Goal: Transaction & Acquisition: Purchase product/service

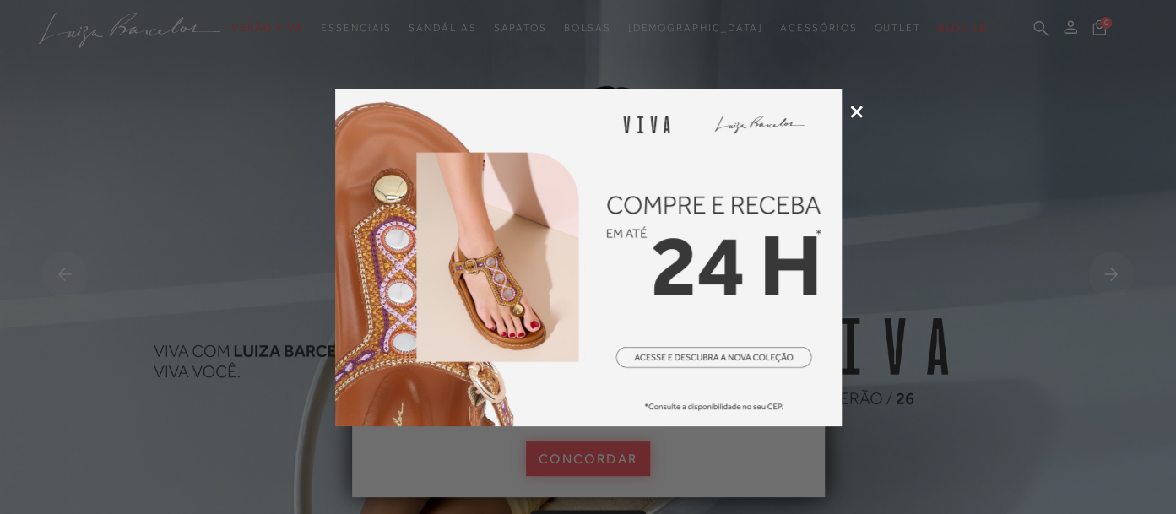
click at [859, 112] on icon at bounding box center [856, 112] width 13 height 13
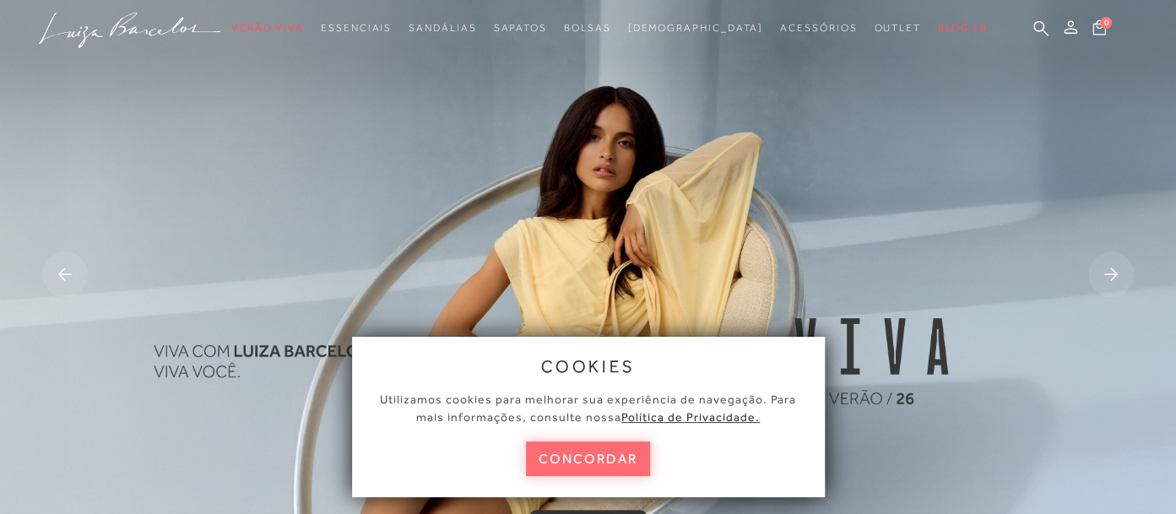
click at [614, 456] on button "concordar" at bounding box center [588, 458] width 125 height 35
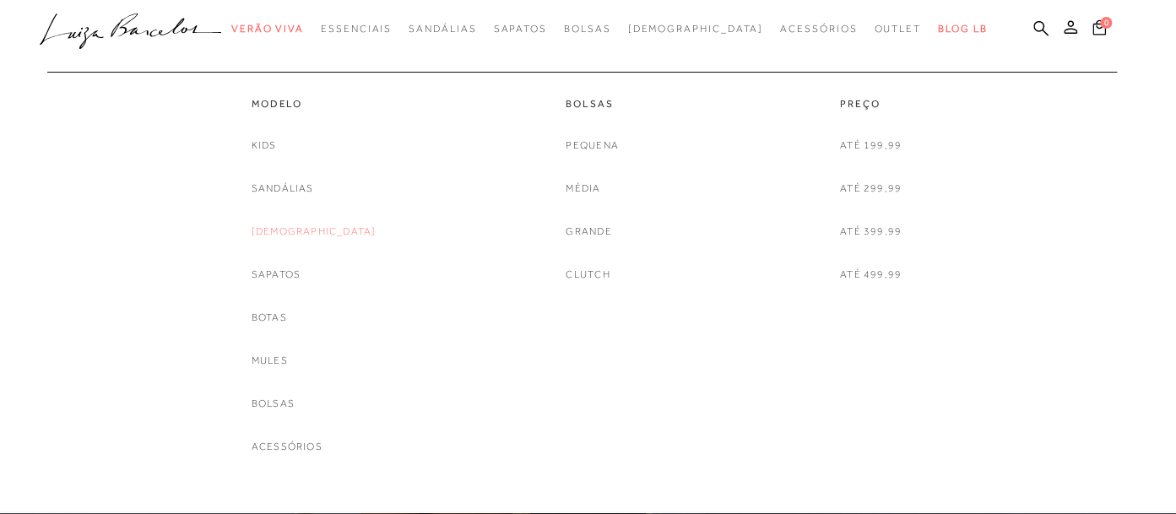
click at [322, 230] on link "[DEMOGRAPHIC_DATA]" at bounding box center [314, 232] width 125 height 18
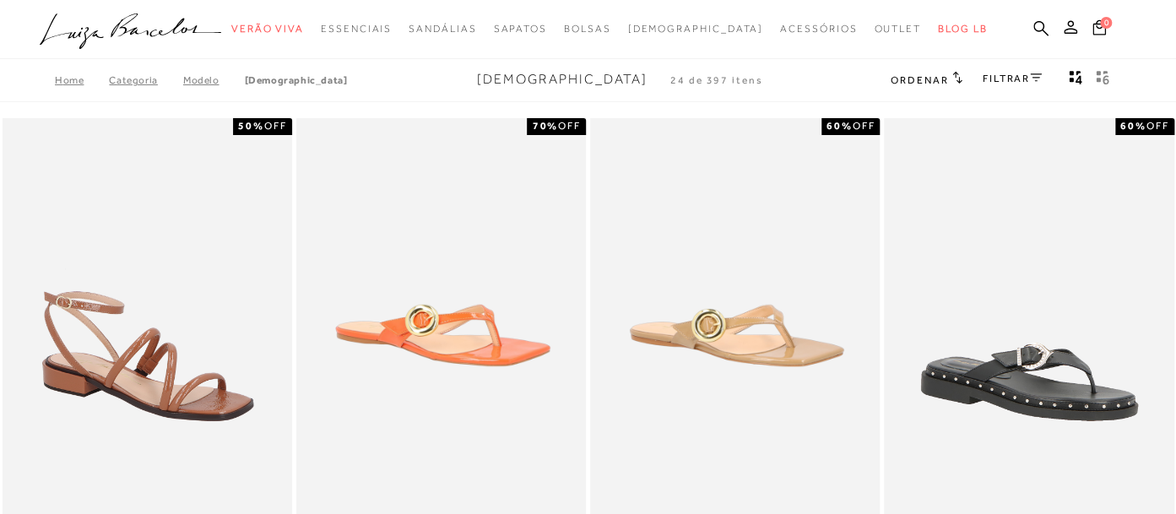
click at [1036, 76] on icon at bounding box center [1036, 77] width 12 height 8
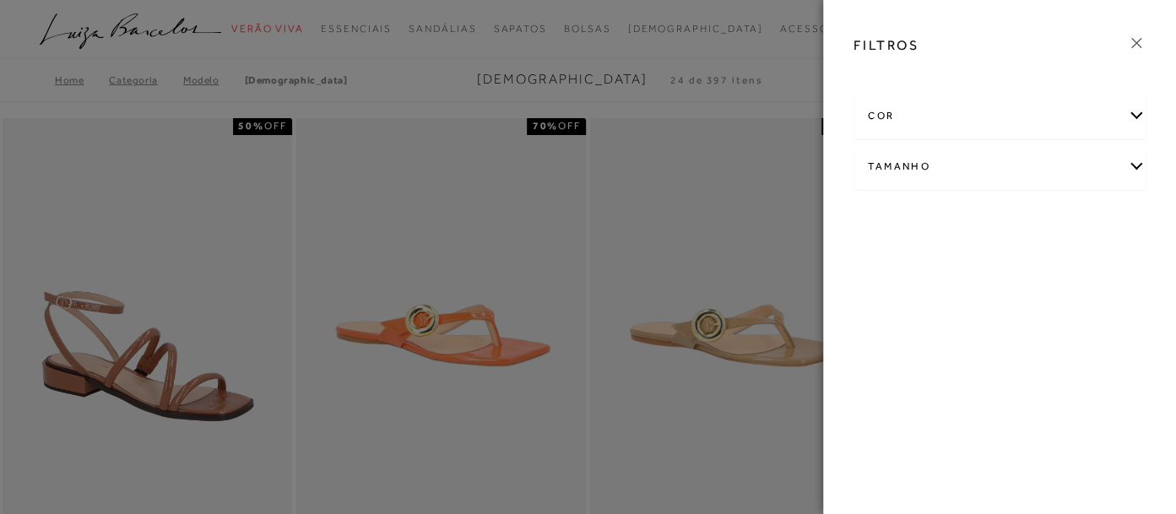
click at [1097, 161] on div "Tamanho" at bounding box center [999, 166] width 290 height 45
click at [1049, 222] on span "35" at bounding box center [1038, 220] width 24 height 13
click at [1039, 222] on input "35" at bounding box center [1030, 223] width 17 height 17
checkbox input "true"
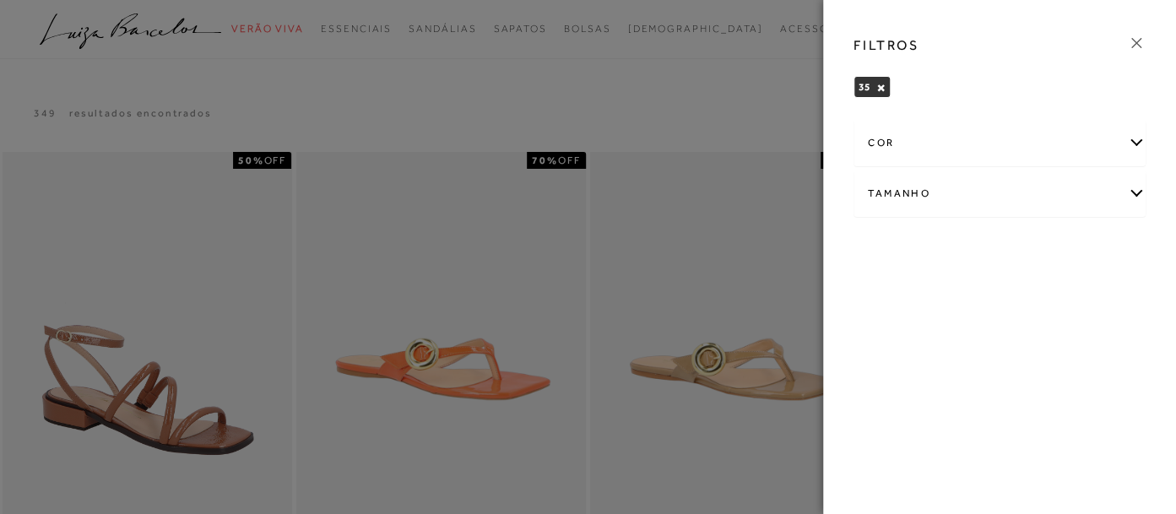
click at [1139, 38] on icon at bounding box center [1136, 43] width 19 height 19
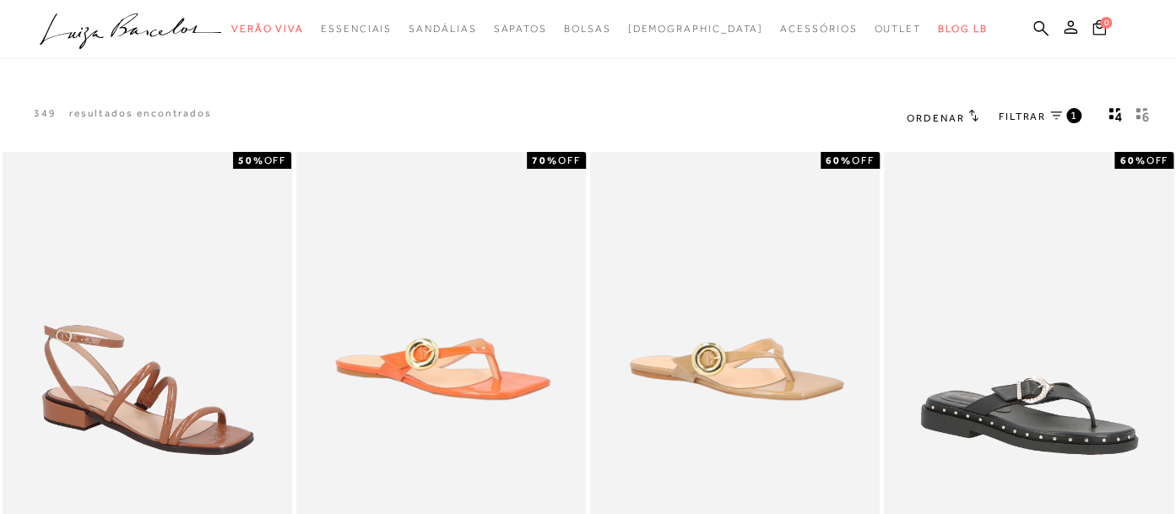
click at [946, 122] on span "Ordenar" at bounding box center [935, 118] width 57 height 12
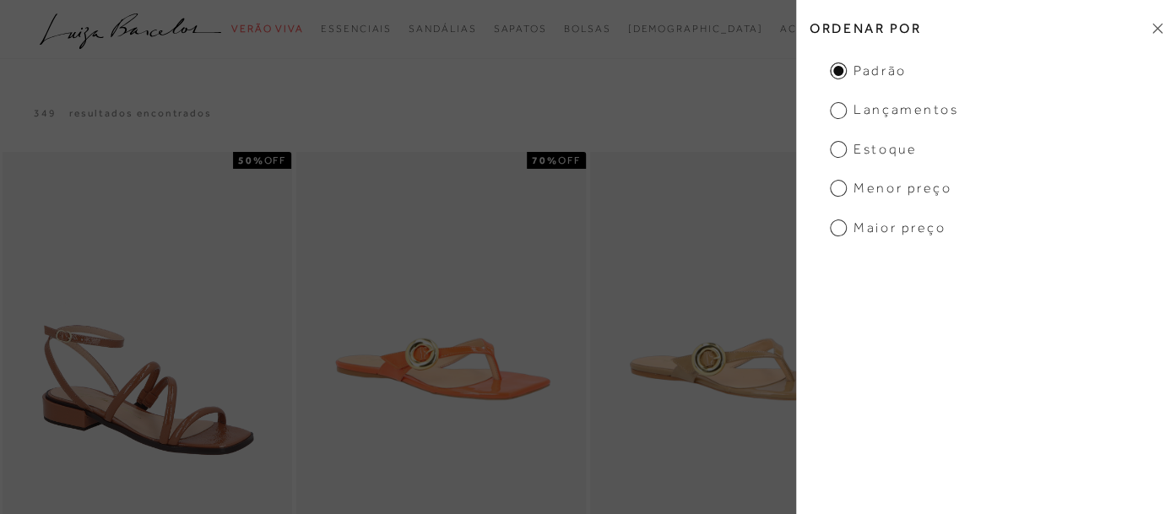
click at [884, 185] on span "Menor Preço" at bounding box center [891, 188] width 122 height 19
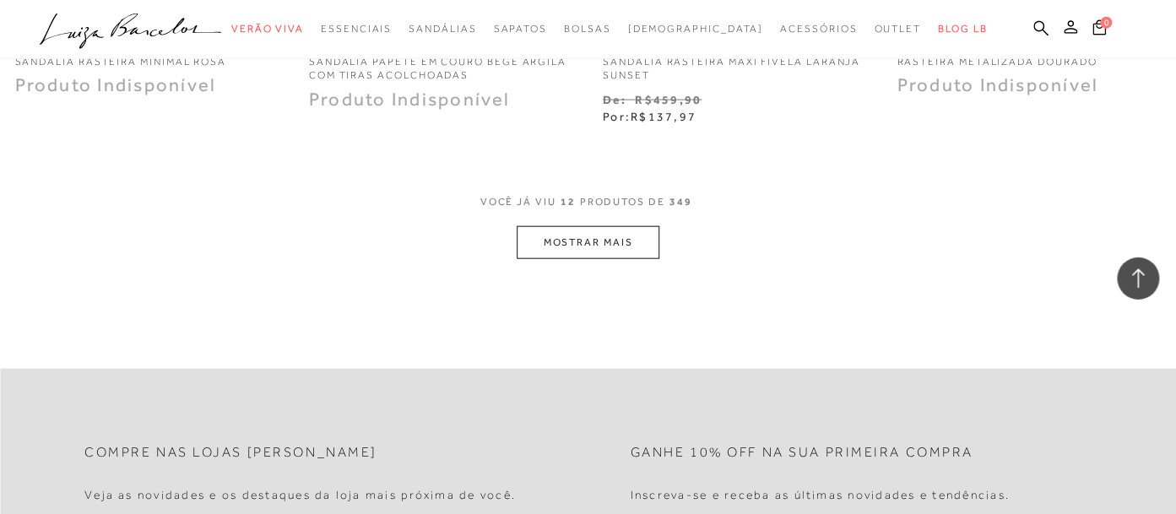
scroll to position [1604, 0]
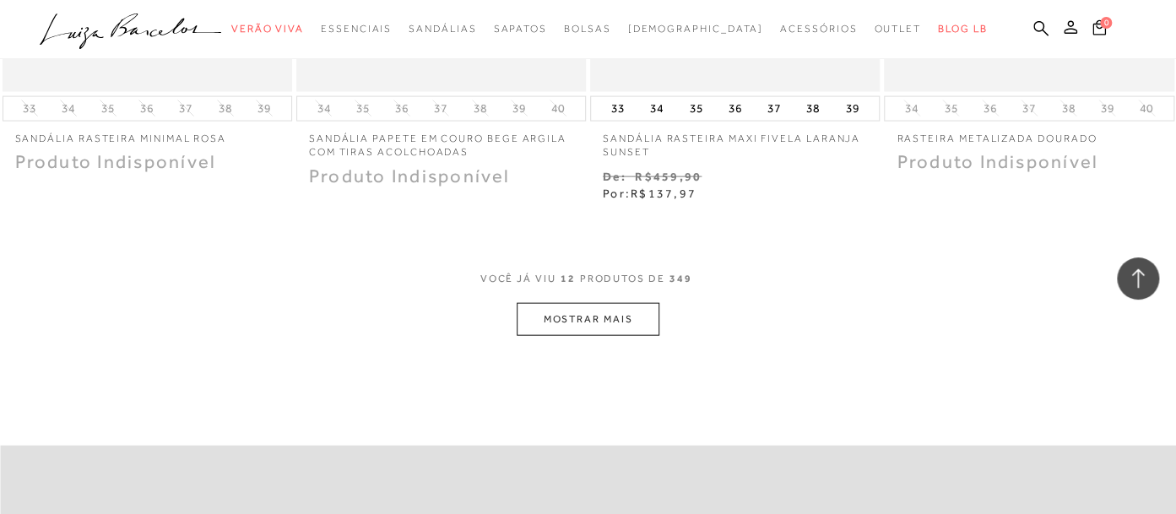
click at [625, 325] on button "MOSTRAR MAIS" at bounding box center [588, 319] width 142 height 33
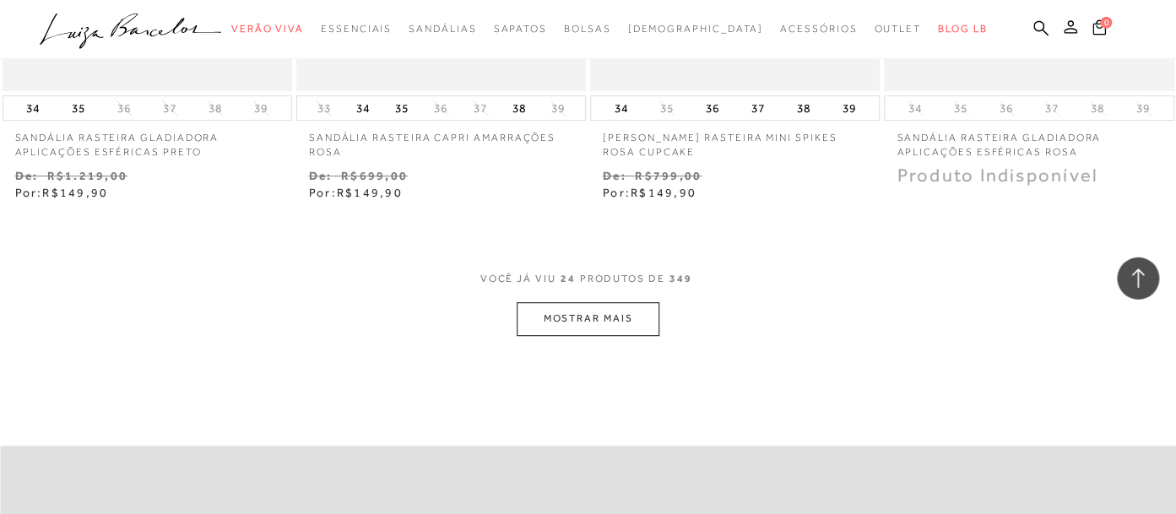
scroll to position [3298, 0]
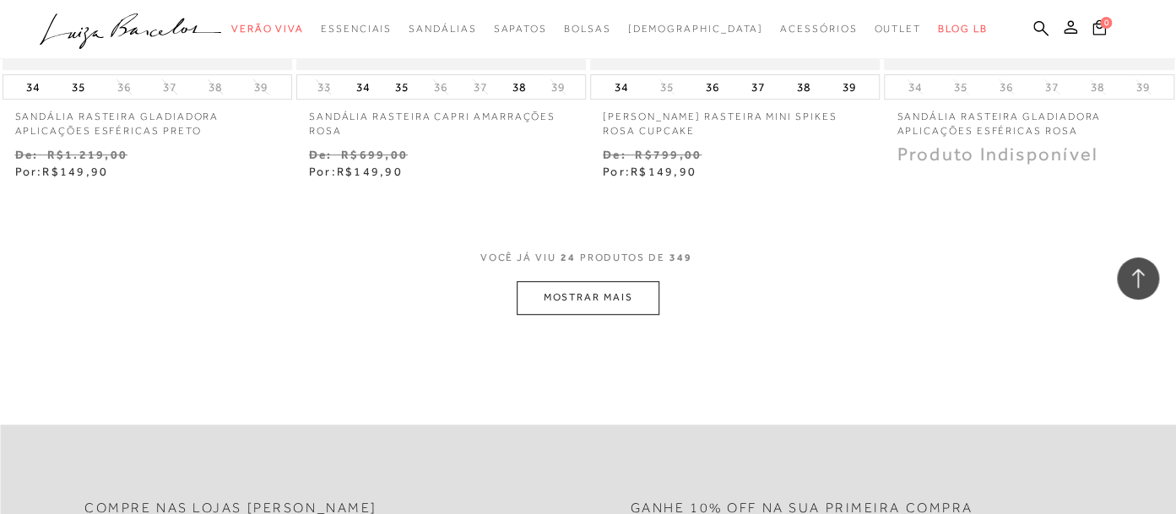
click at [636, 297] on button "MOSTRAR MAIS" at bounding box center [588, 297] width 142 height 33
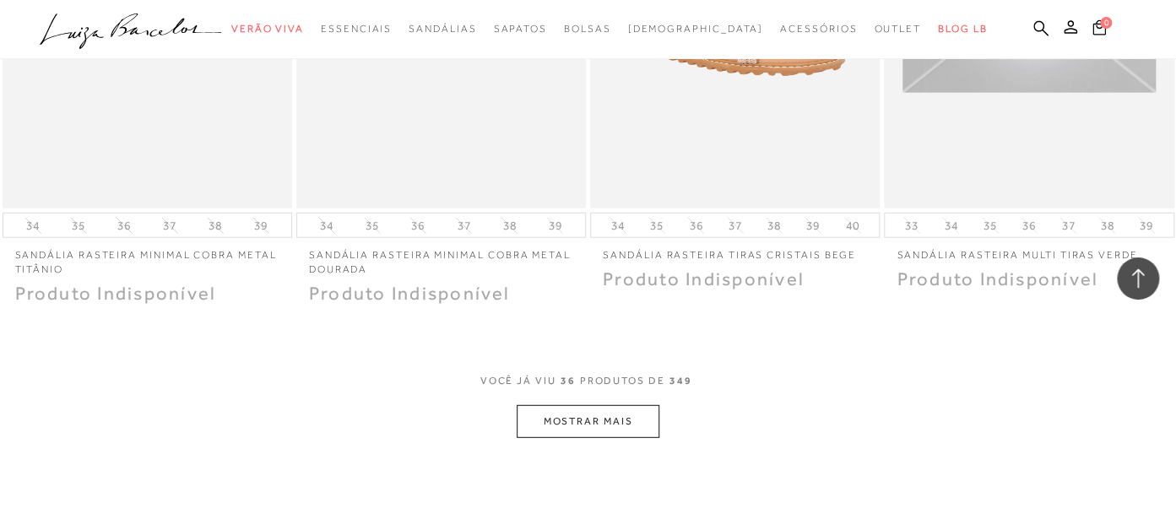
scroll to position [4903, 0]
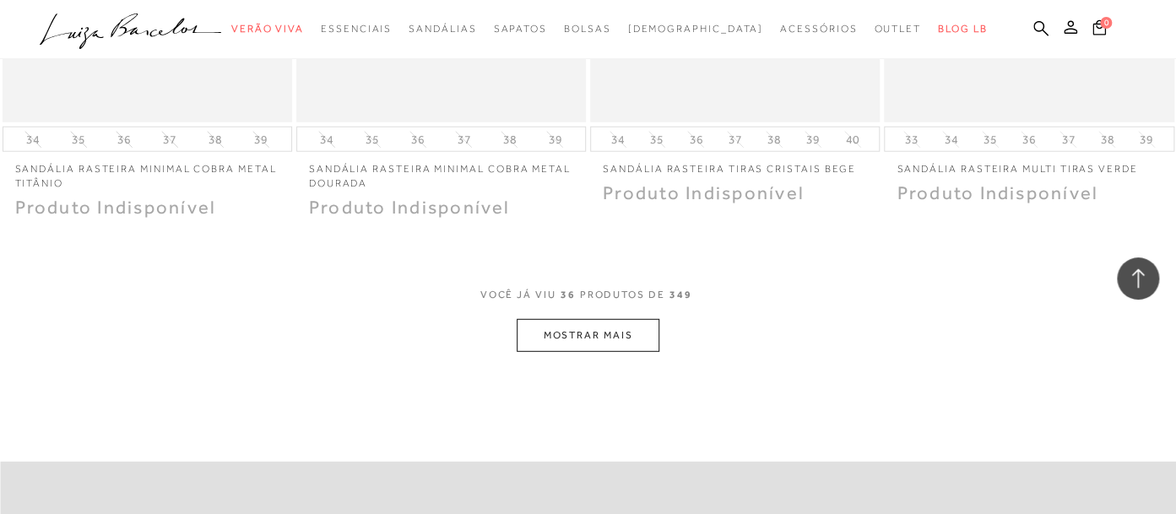
click at [592, 347] on button "MOSTRAR MAIS" at bounding box center [588, 335] width 142 height 33
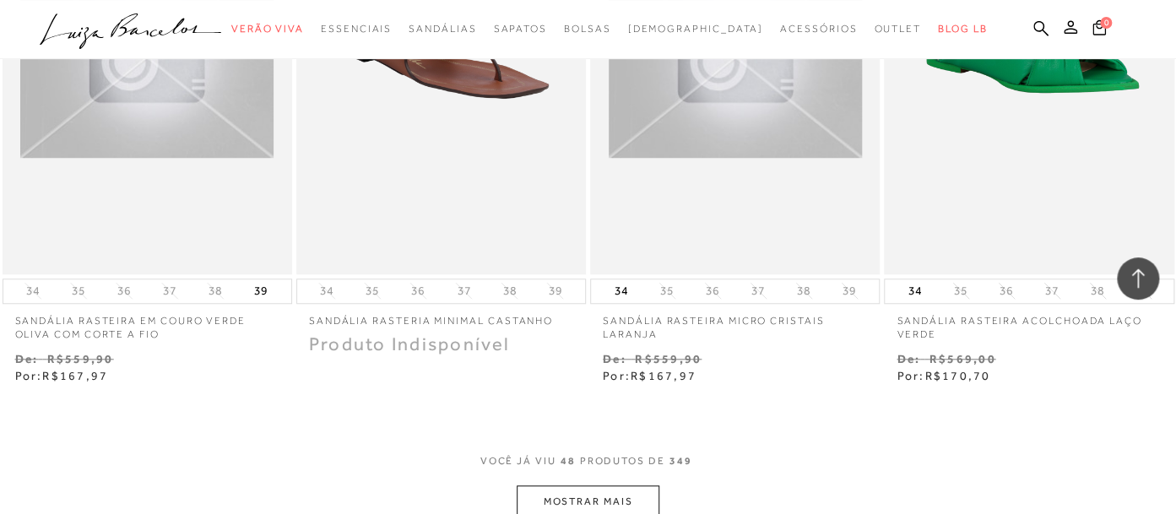
scroll to position [6506, 0]
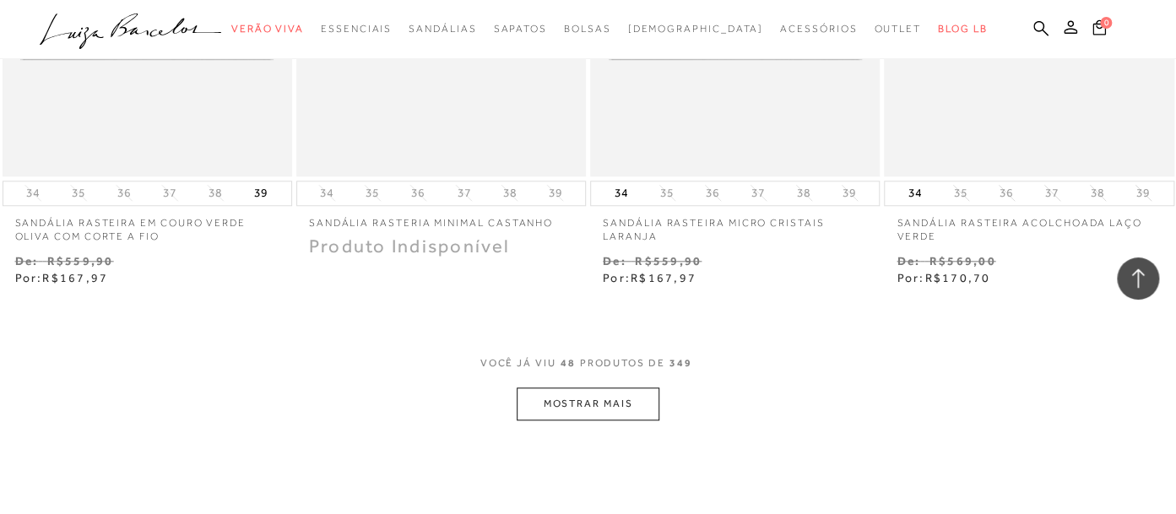
click at [596, 409] on button "MOSTRAR MAIS" at bounding box center [588, 403] width 142 height 33
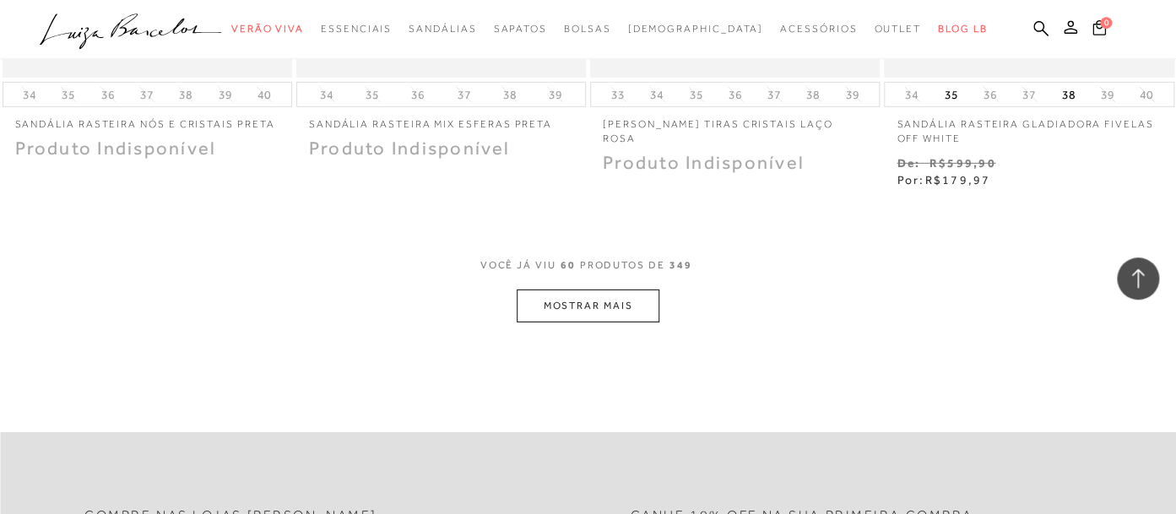
scroll to position [8379, 0]
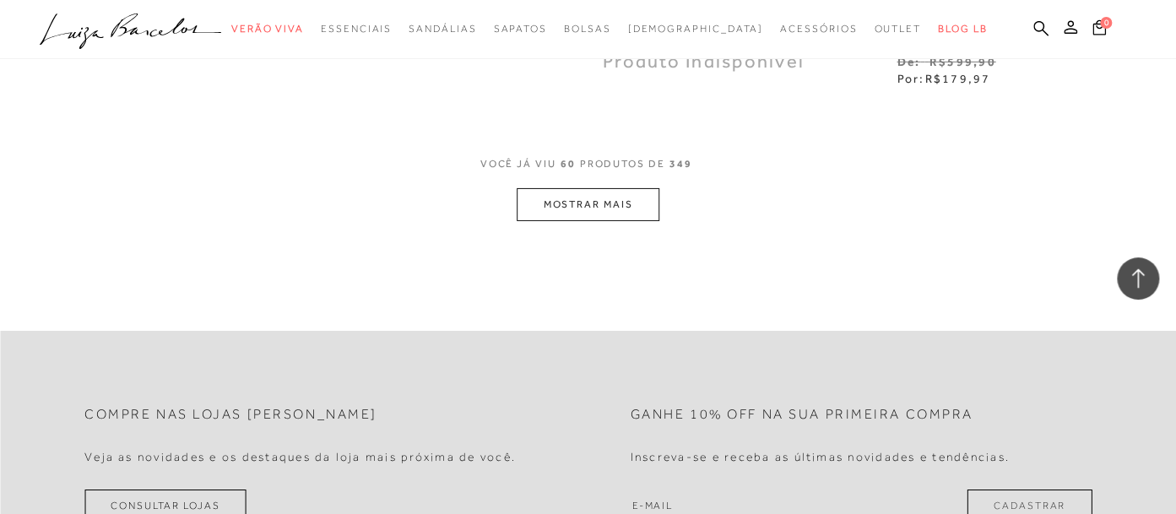
click at [593, 208] on button "MOSTRAR MAIS" at bounding box center [588, 204] width 142 height 33
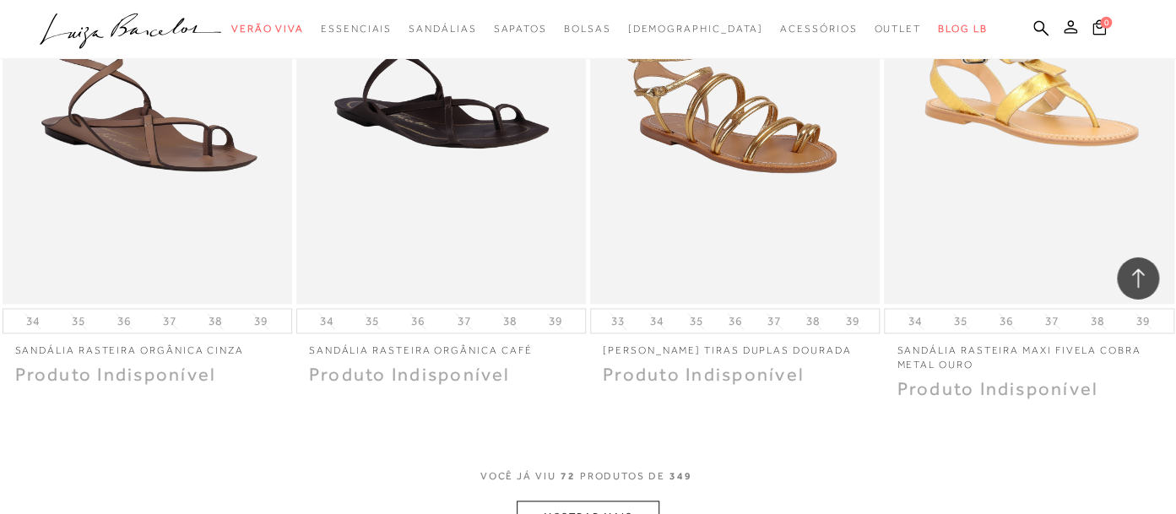
scroll to position [9805, 0]
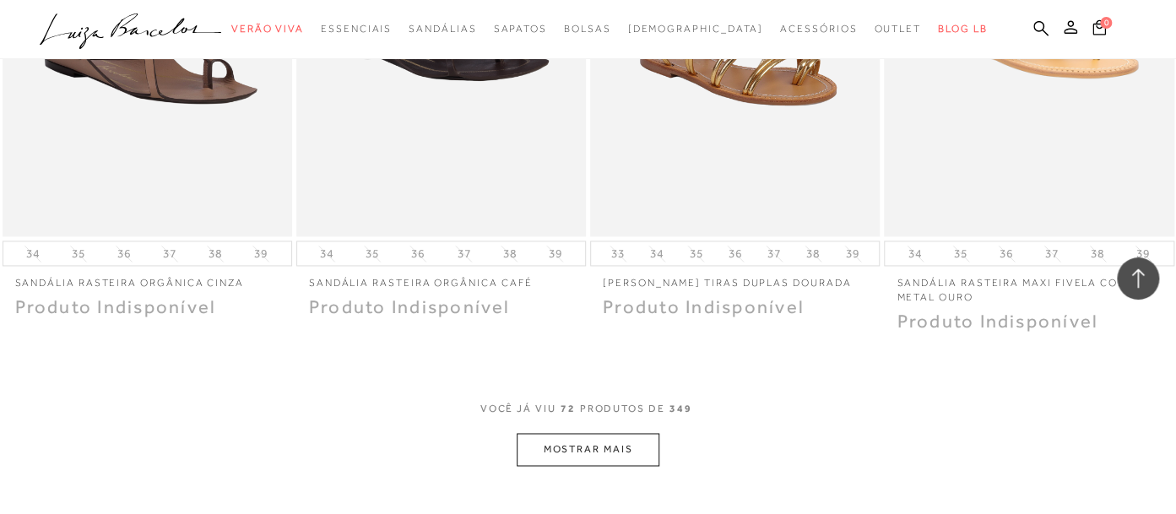
click at [638, 445] on button "MOSTRAR MAIS" at bounding box center [588, 449] width 142 height 33
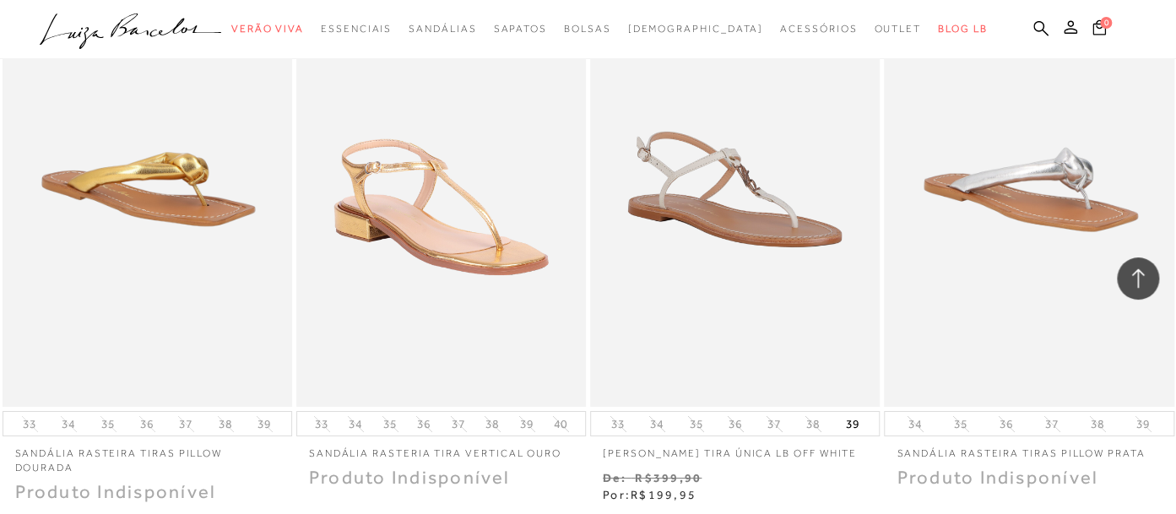
scroll to position [11588, 0]
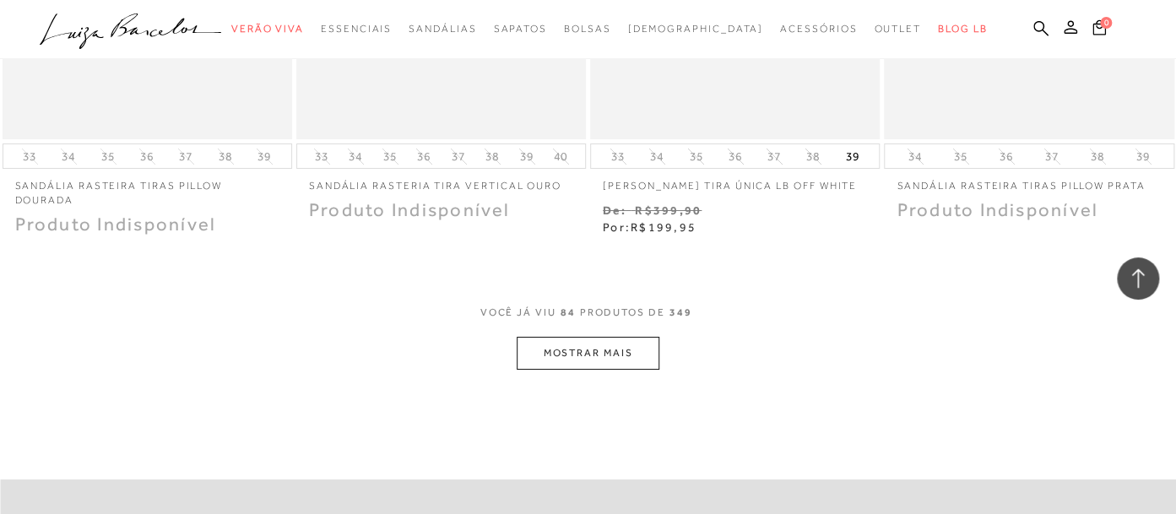
click at [614, 352] on button "MOSTRAR MAIS" at bounding box center [588, 353] width 142 height 33
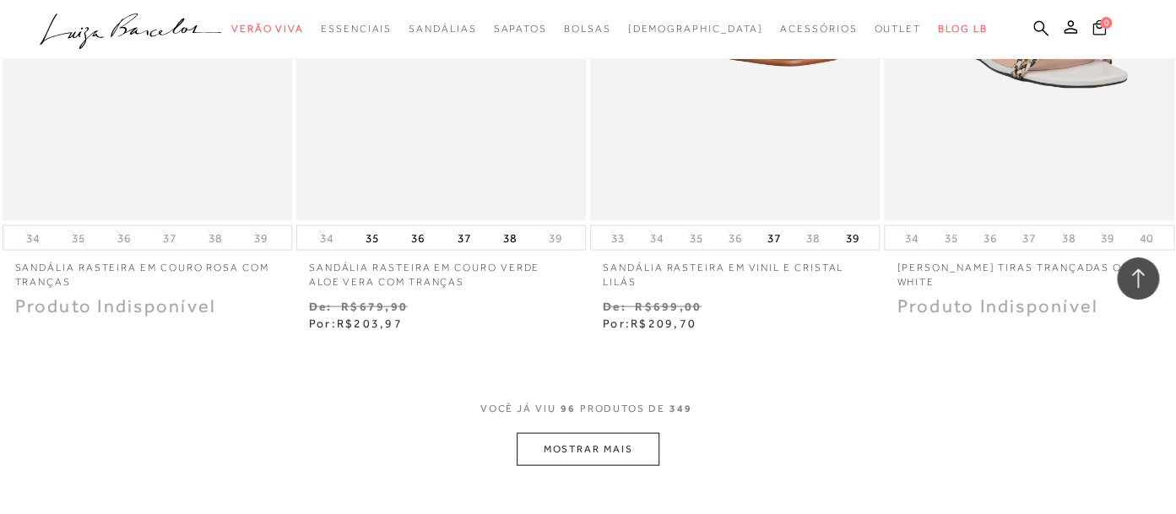
scroll to position [13371, 0]
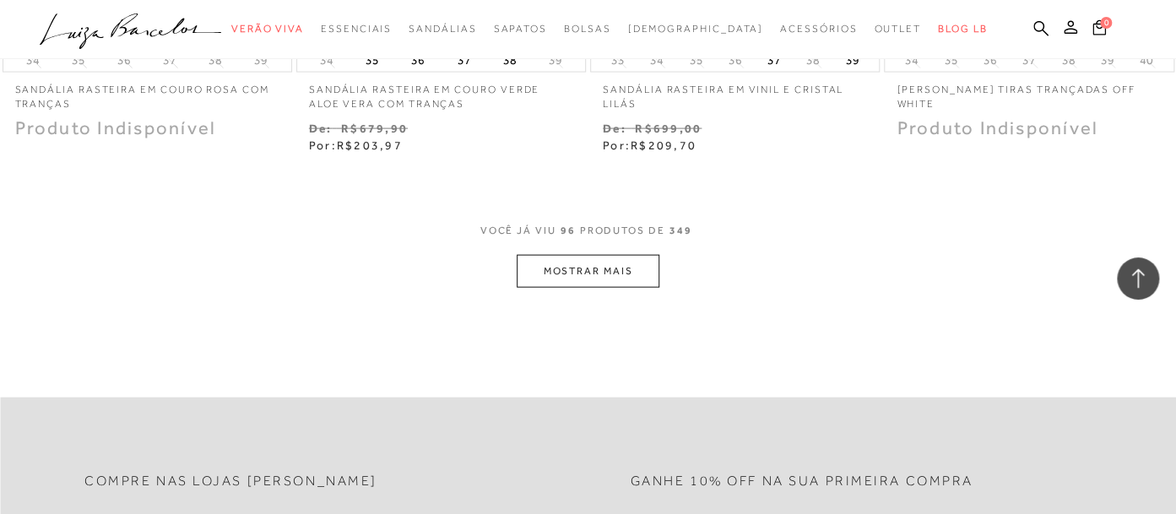
click at [622, 285] on button "MOSTRAR MAIS" at bounding box center [588, 271] width 142 height 33
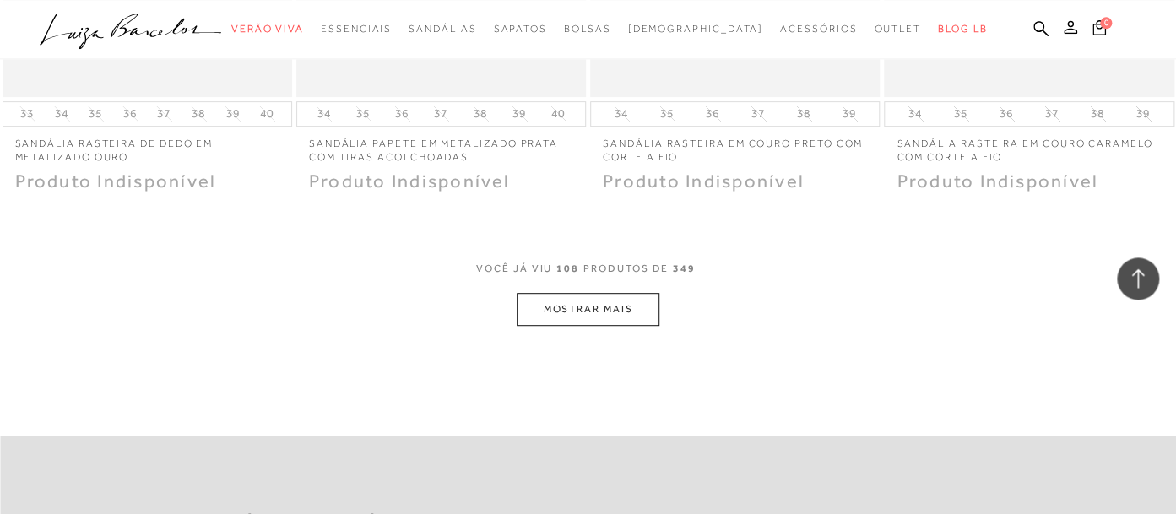
scroll to position [15183, 0]
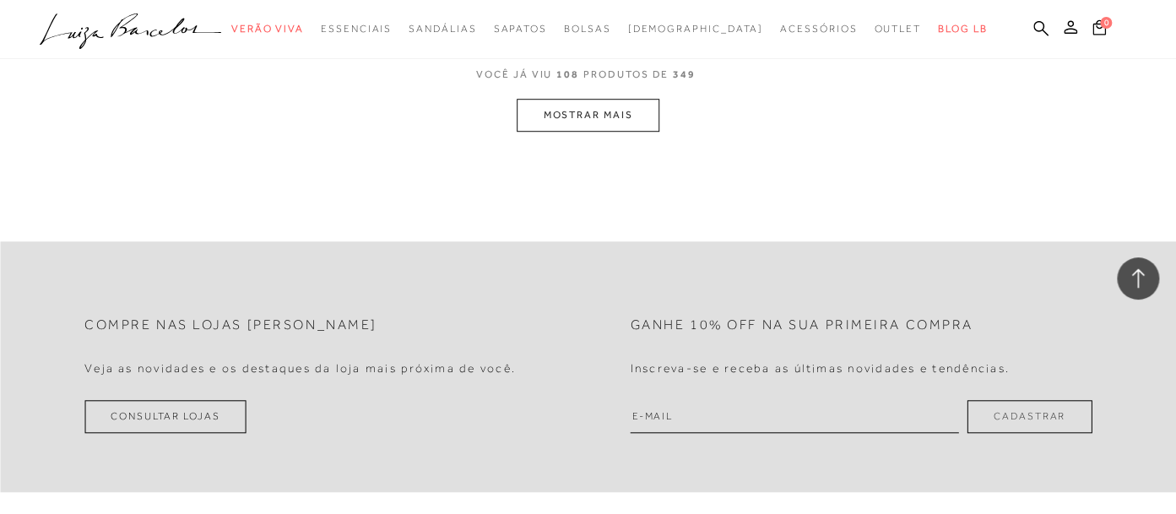
click at [623, 126] on button "MOSTRAR MAIS" at bounding box center [588, 115] width 142 height 33
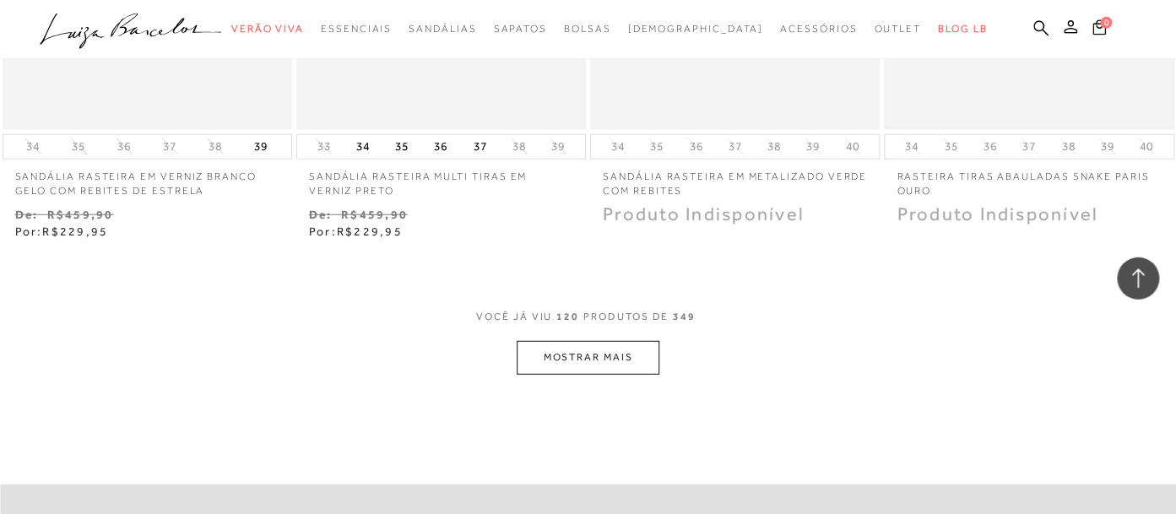
scroll to position [16787, 0]
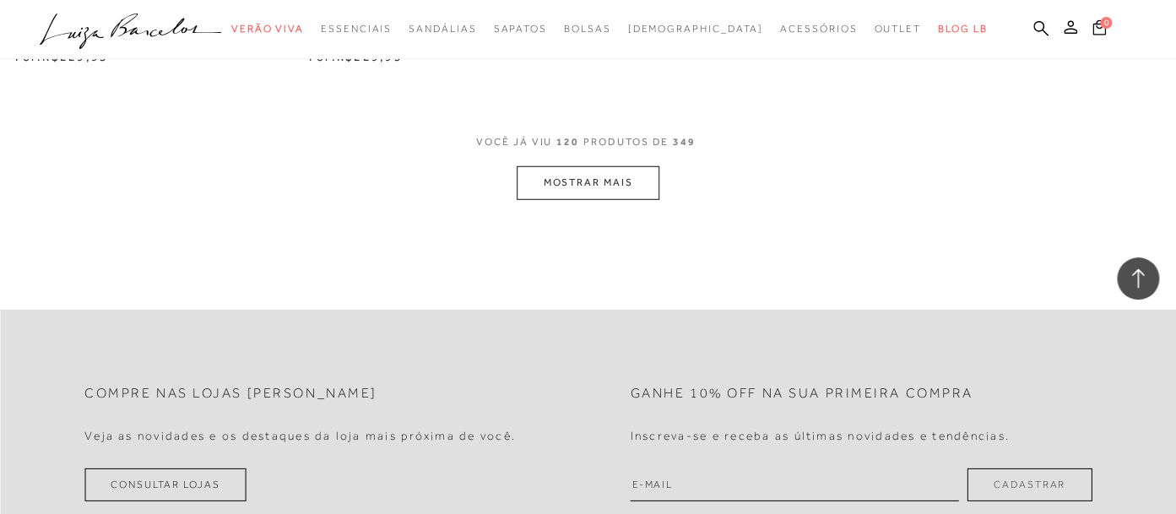
click at [615, 198] on button "MOSTRAR MAIS" at bounding box center [588, 182] width 142 height 33
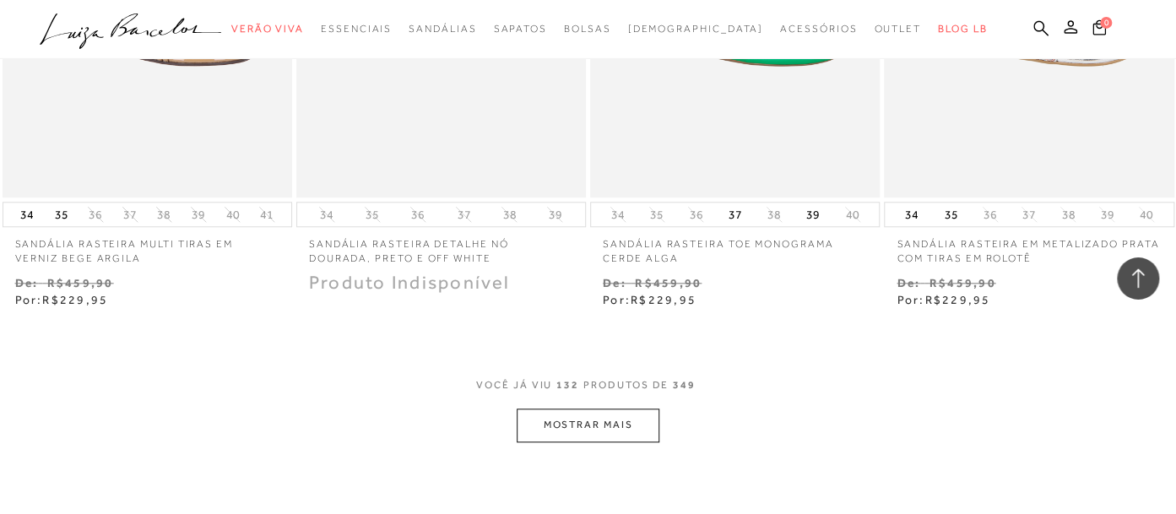
scroll to position [18303, 0]
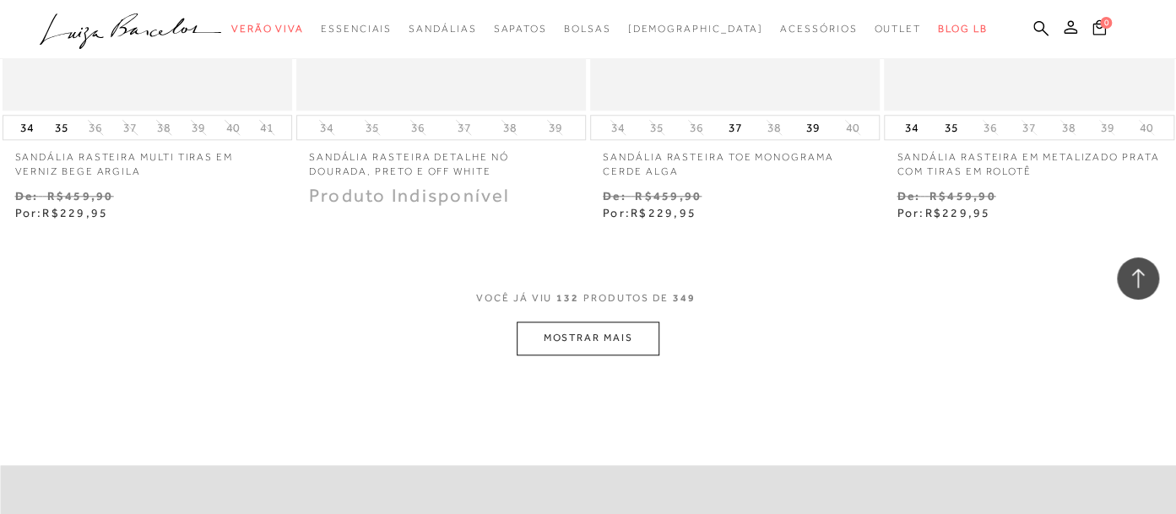
click at [614, 339] on button "MOSTRAR MAIS" at bounding box center [588, 338] width 142 height 33
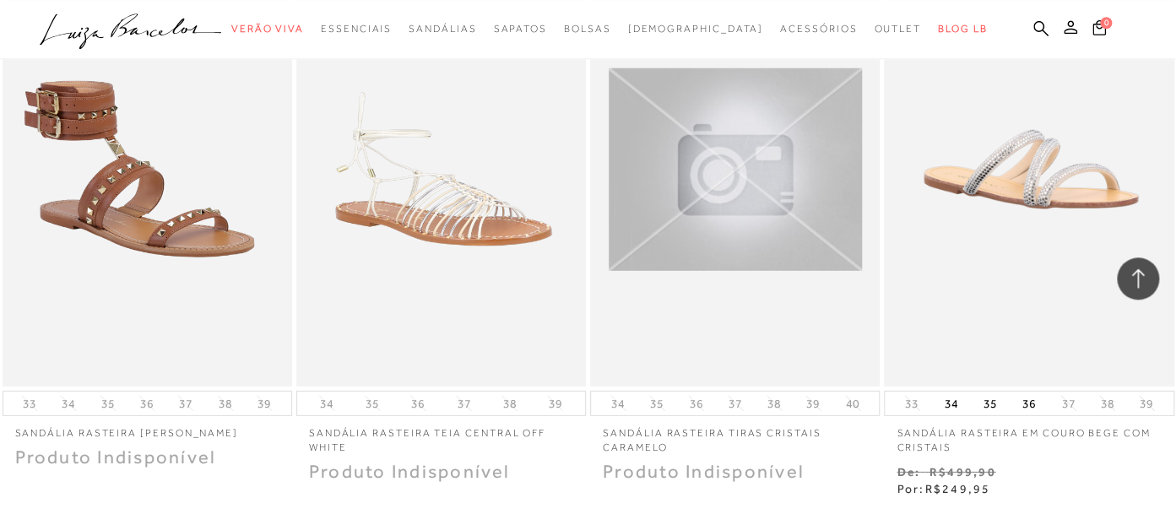
scroll to position [20086, 0]
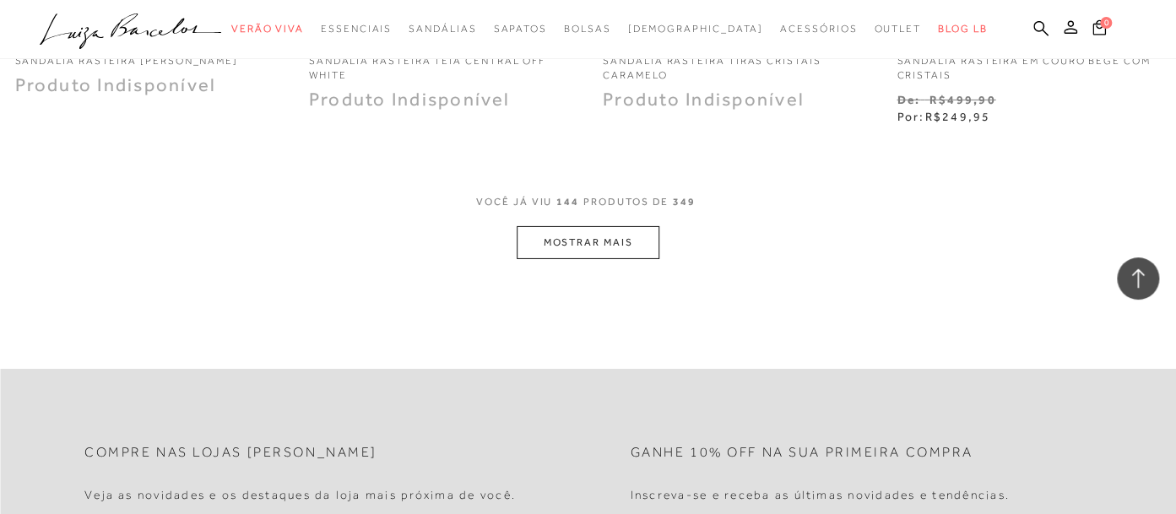
click at [611, 257] on button "MOSTRAR MAIS" at bounding box center [588, 242] width 142 height 33
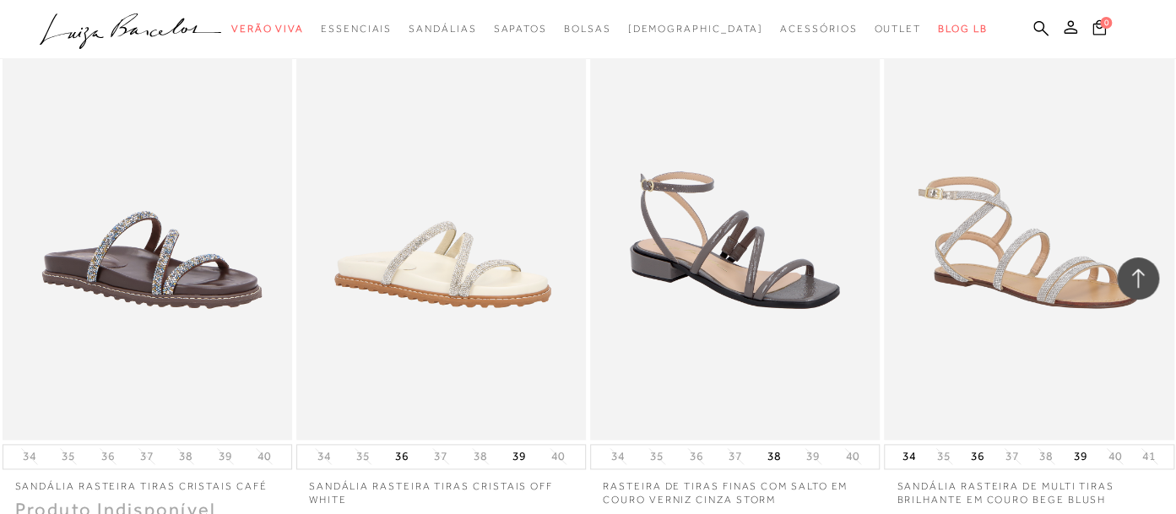
scroll to position [21690, 0]
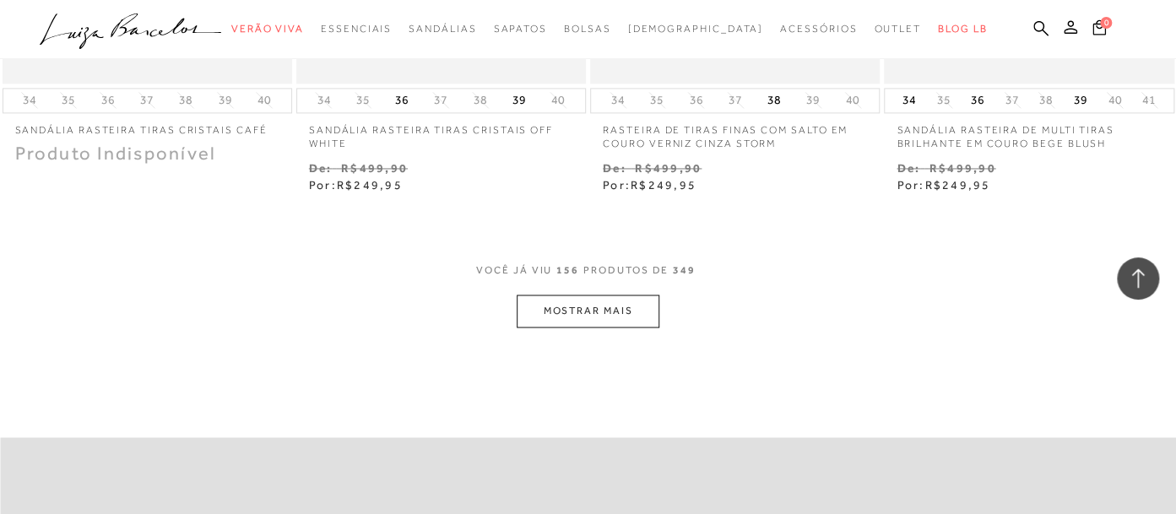
click at [530, 322] on button "MOSTRAR MAIS" at bounding box center [588, 311] width 142 height 33
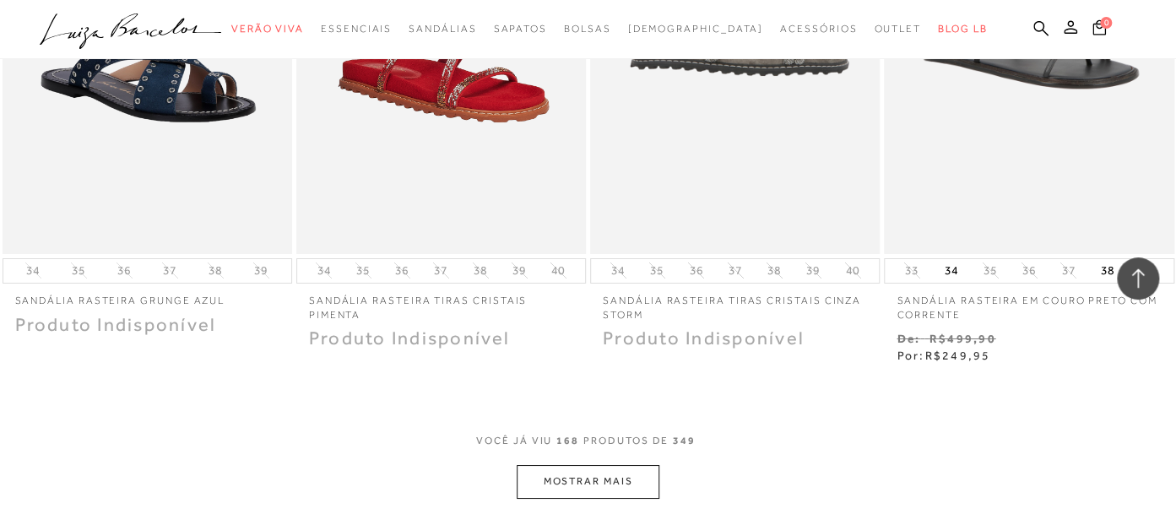
scroll to position [23562, 0]
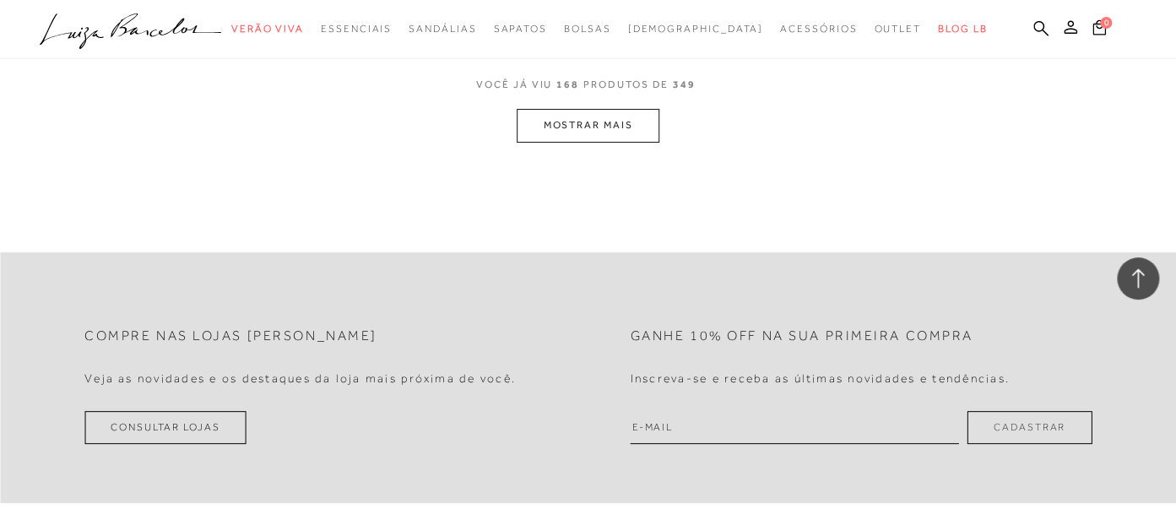
click at [620, 142] on button "MOSTRAR MAIS" at bounding box center [588, 125] width 142 height 33
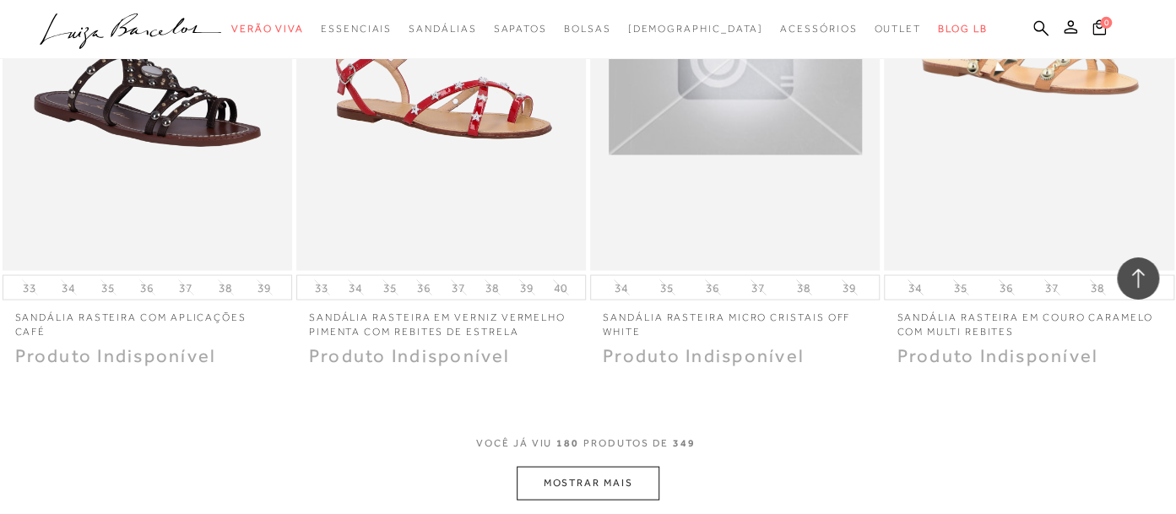
scroll to position [24988, 0]
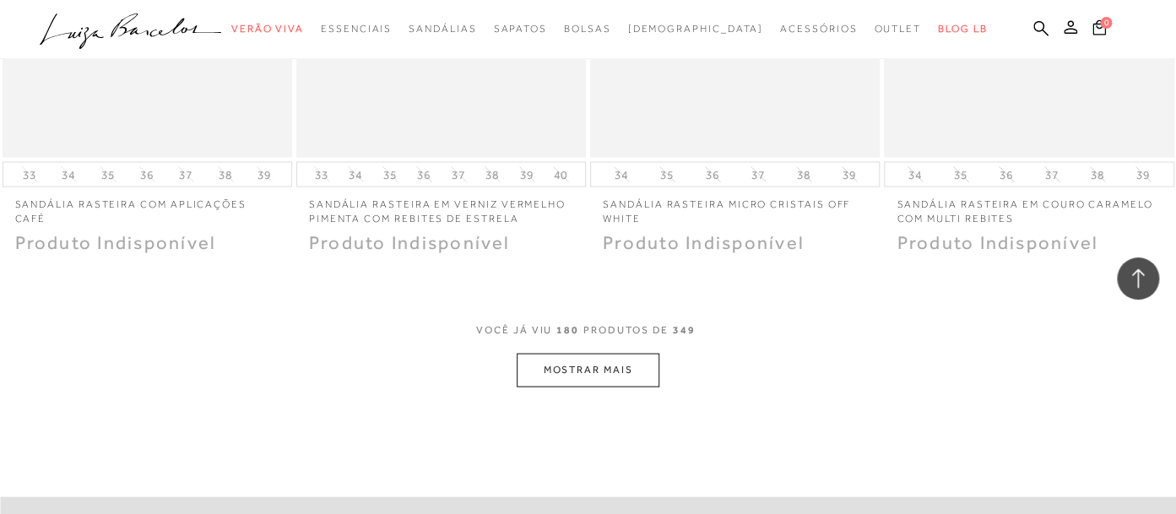
click at [631, 383] on button "MOSTRAR MAIS" at bounding box center [588, 370] width 142 height 33
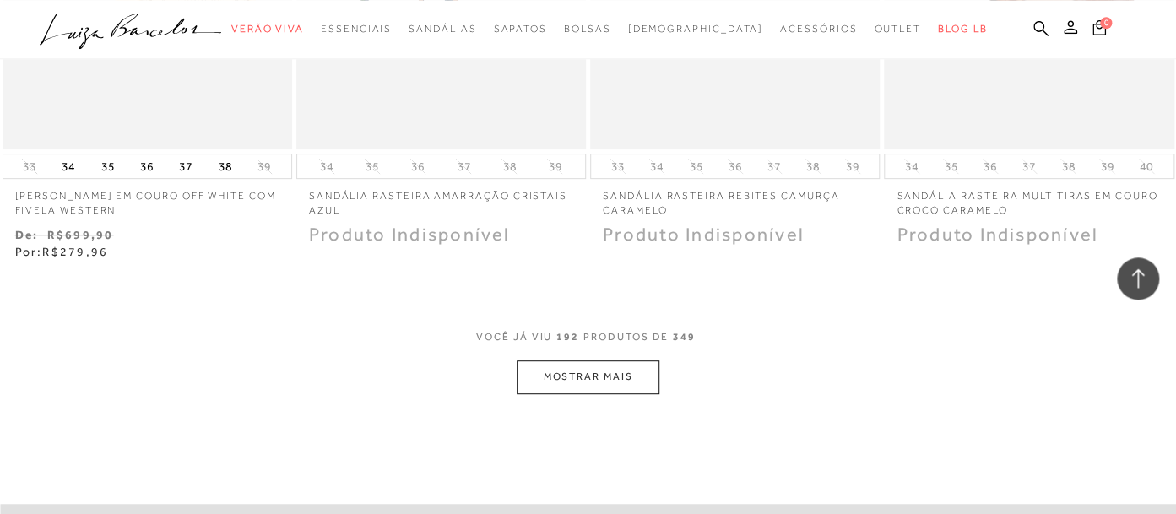
scroll to position [26771, 0]
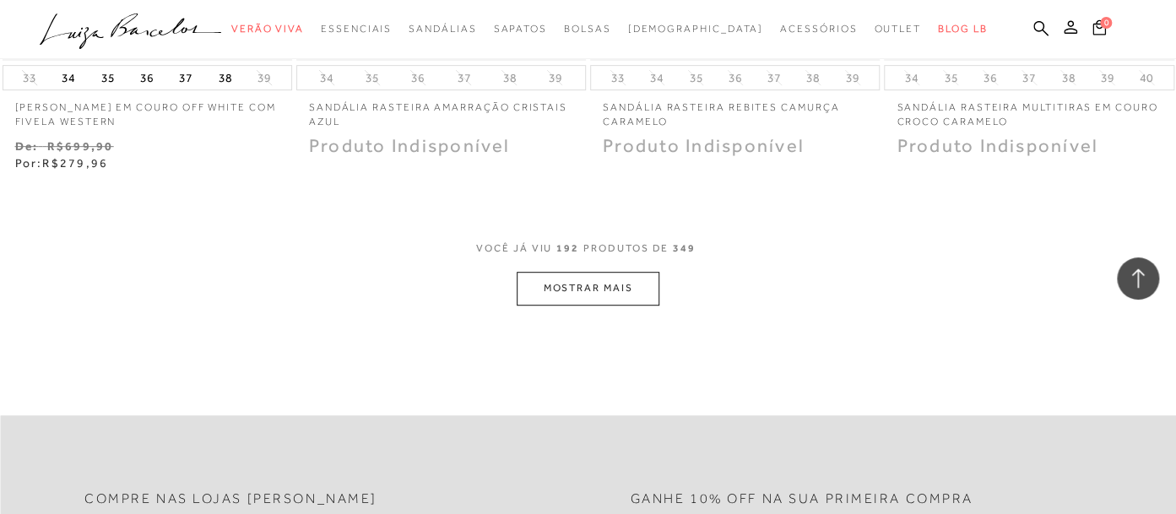
click at [631, 298] on button "MOSTRAR MAIS" at bounding box center [588, 288] width 142 height 33
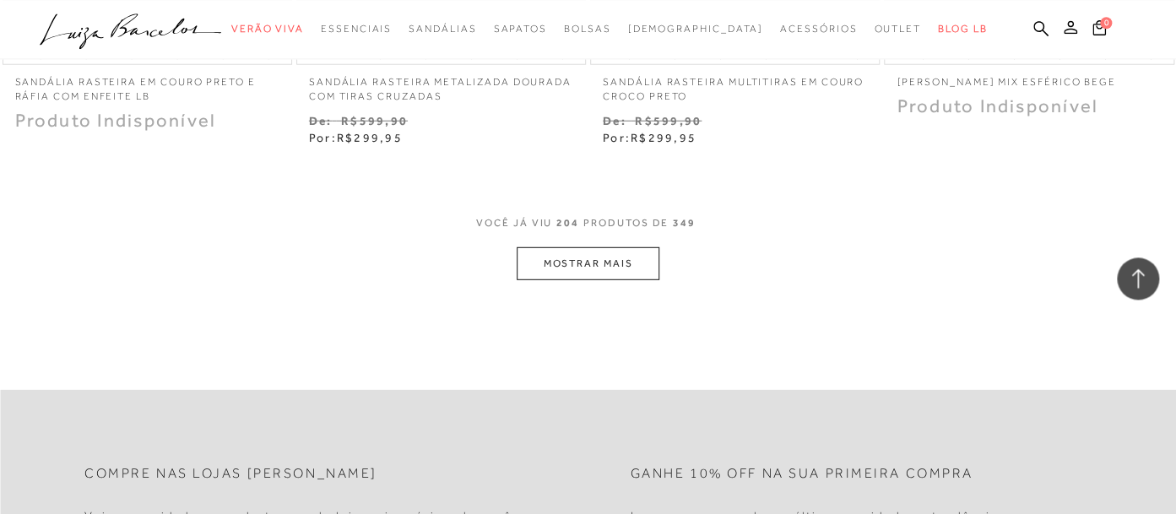
scroll to position [28465, 0]
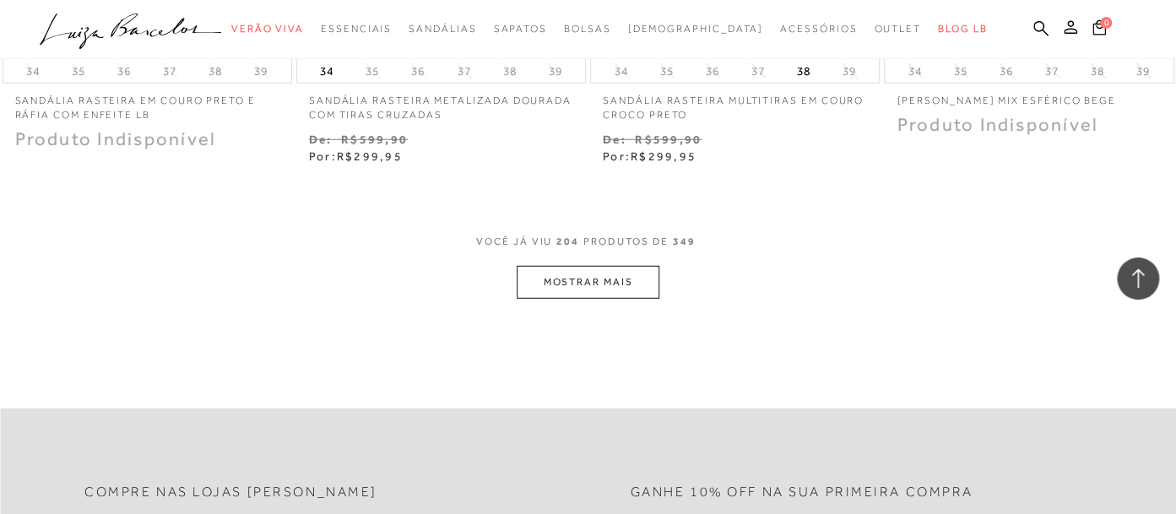
click at [642, 299] on button "MOSTRAR MAIS" at bounding box center [588, 282] width 142 height 33
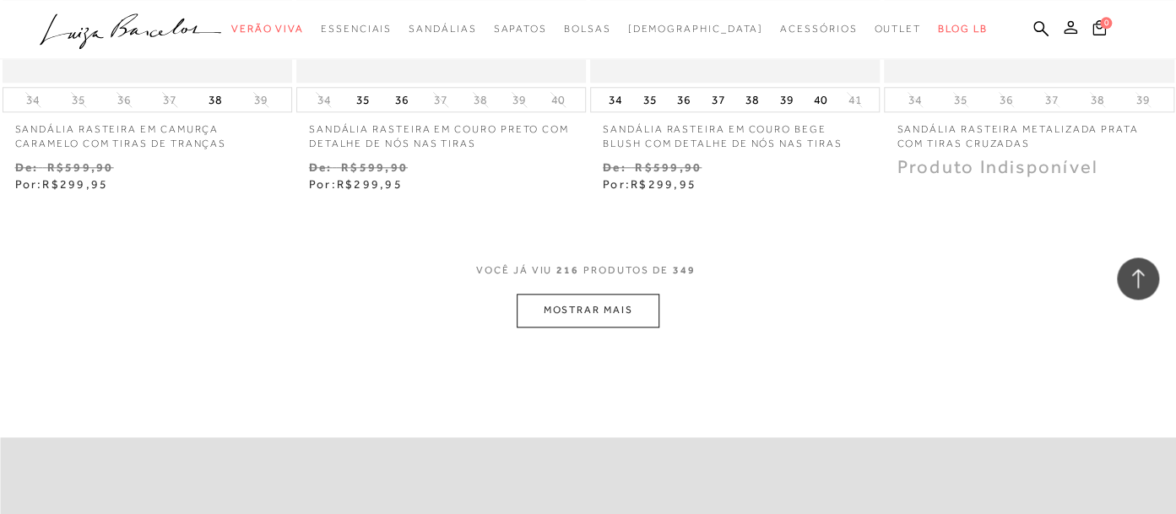
scroll to position [30132, 0]
click at [623, 319] on button "MOSTRAR MAIS" at bounding box center [588, 314] width 142 height 33
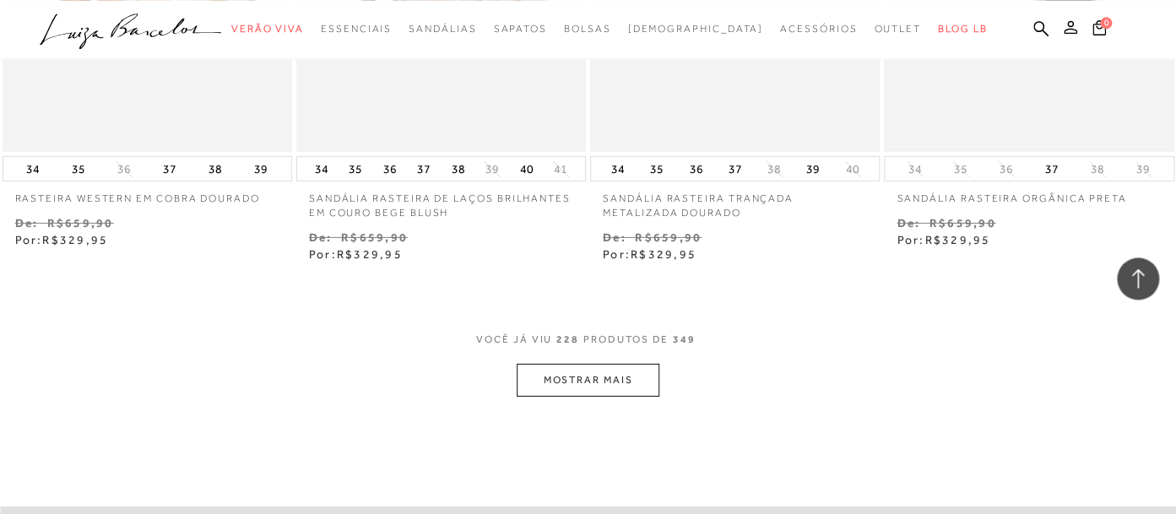
scroll to position [31825, 0]
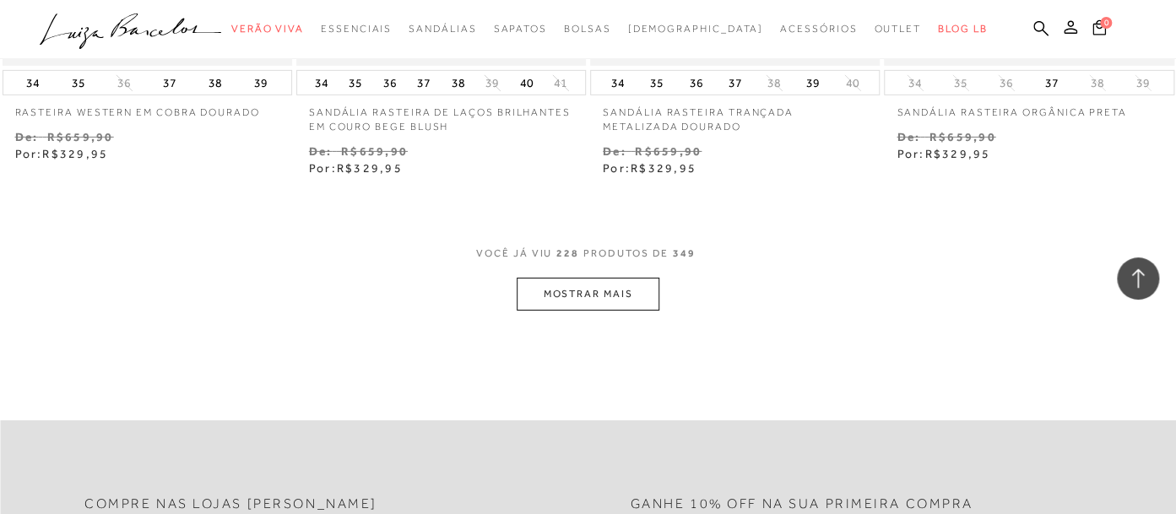
click at [577, 304] on button "MOSTRAR MAIS" at bounding box center [588, 294] width 142 height 33
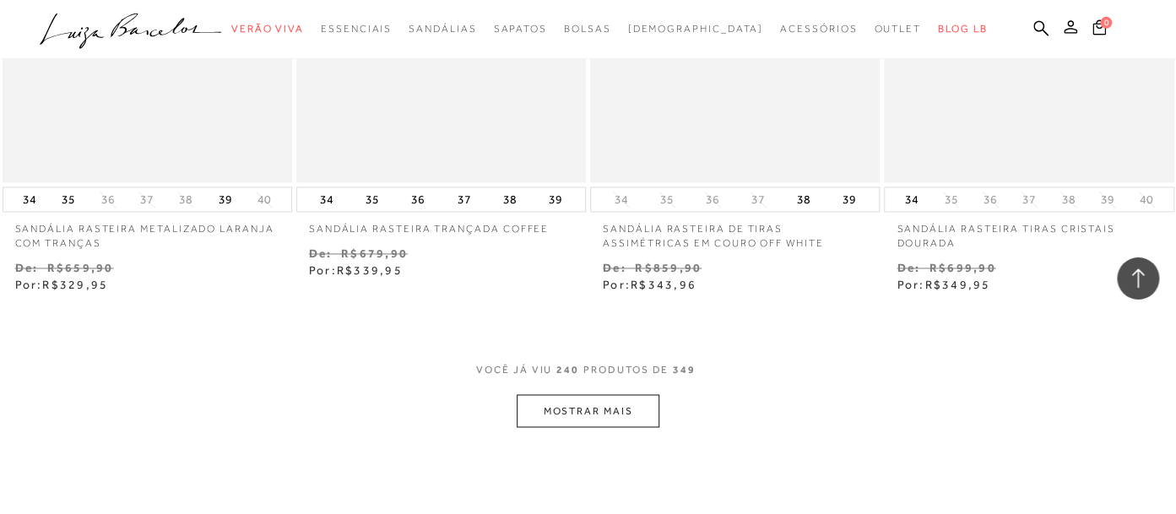
scroll to position [33430, 0]
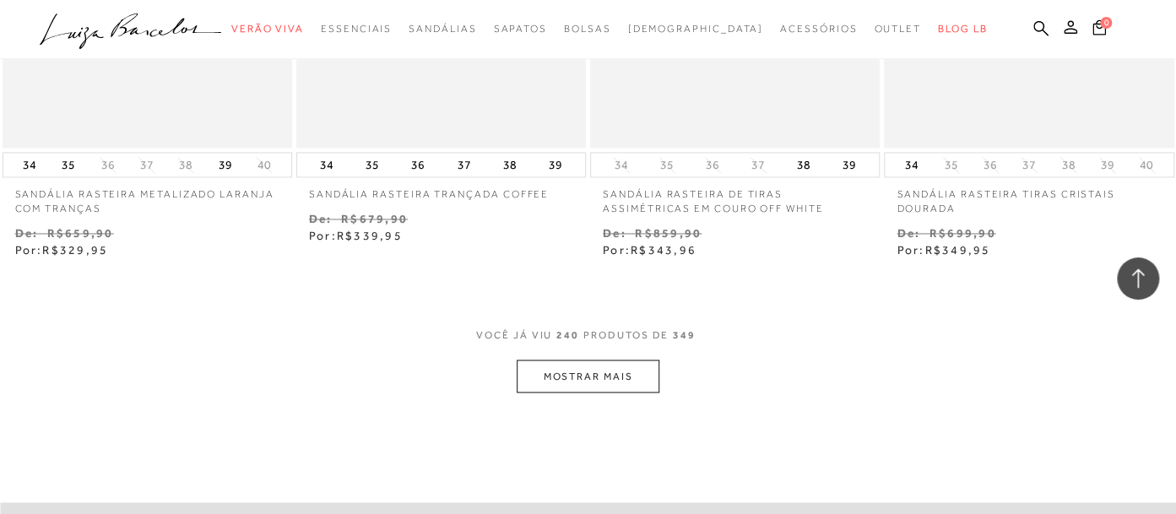
click at [598, 385] on button "MOSTRAR MAIS" at bounding box center [588, 376] width 142 height 33
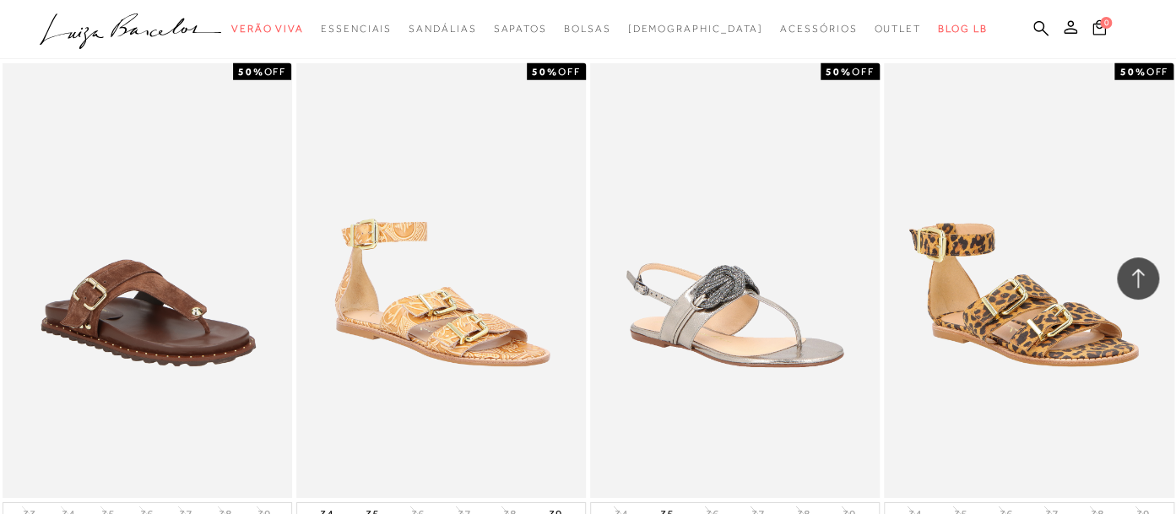
scroll to position [35212, 0]
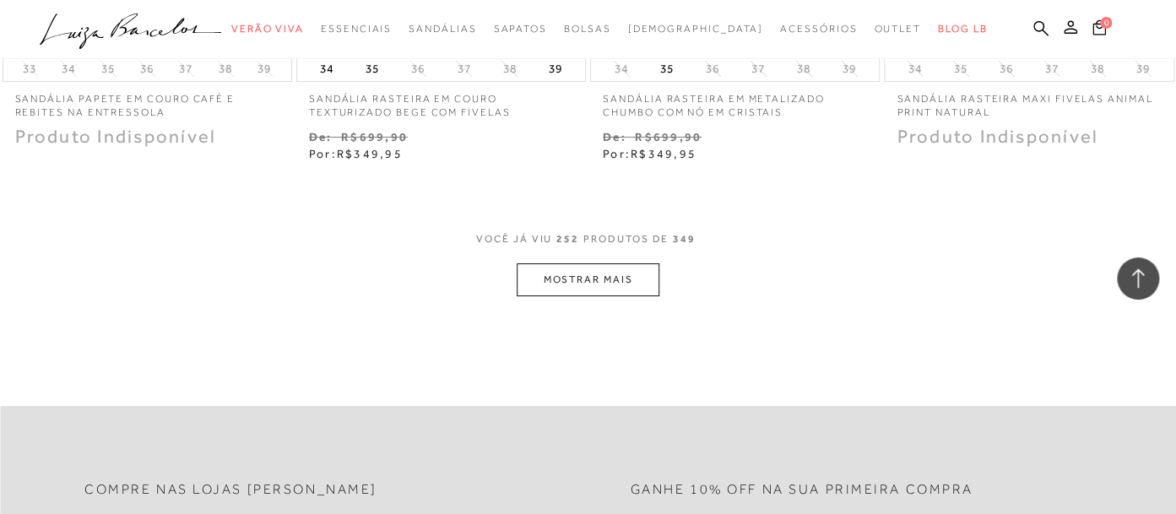
click at [601, 289] on button "MOSTRAR MAIS" at bounding box center [588, 279] width 142 height 33
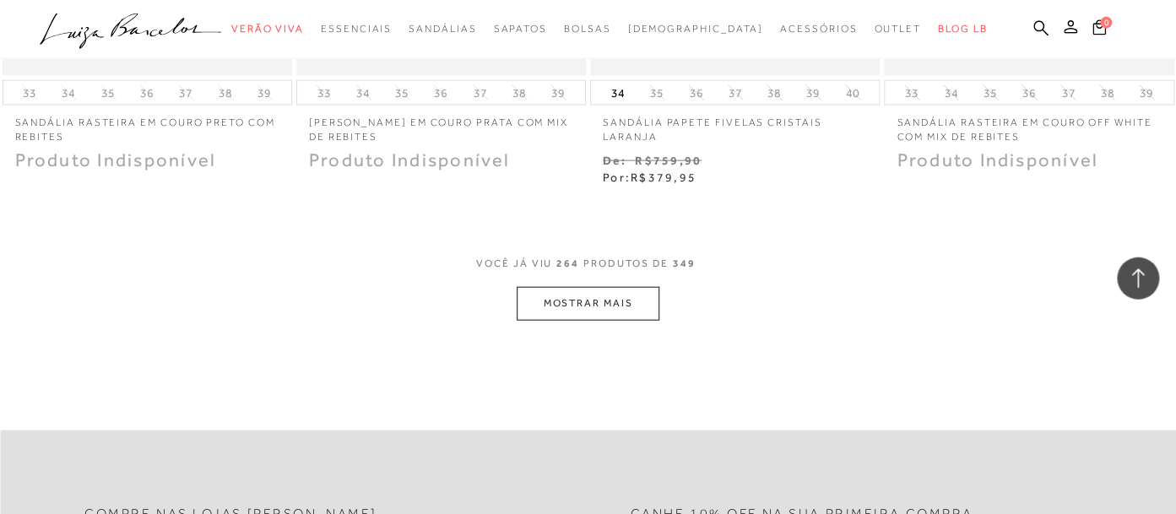
scroll to position [36907, 0]
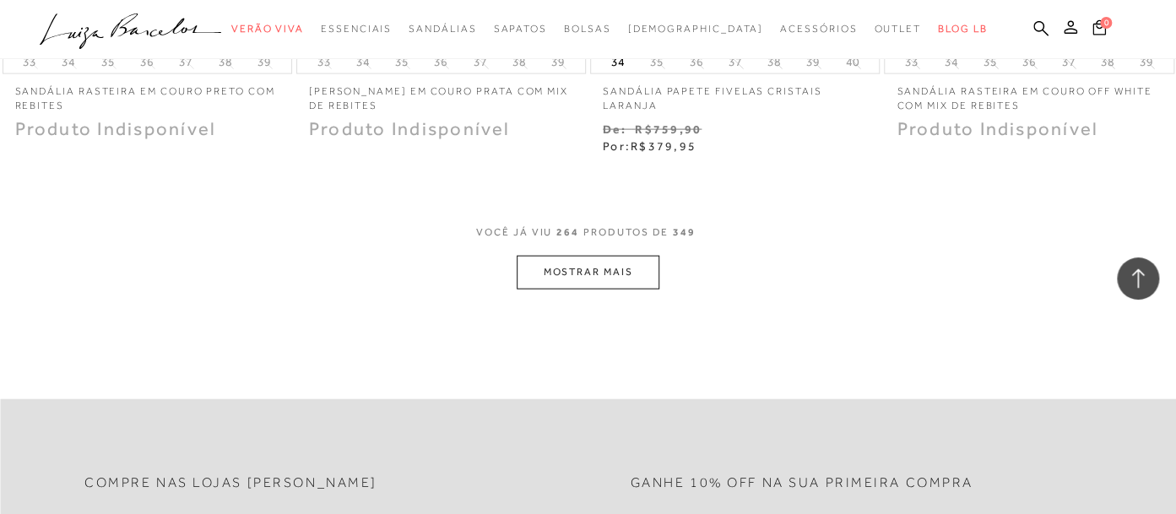
click at [626, 280] on button "MOSTRAR MAIS" at bounding box center [588, 272] width 142 height 33
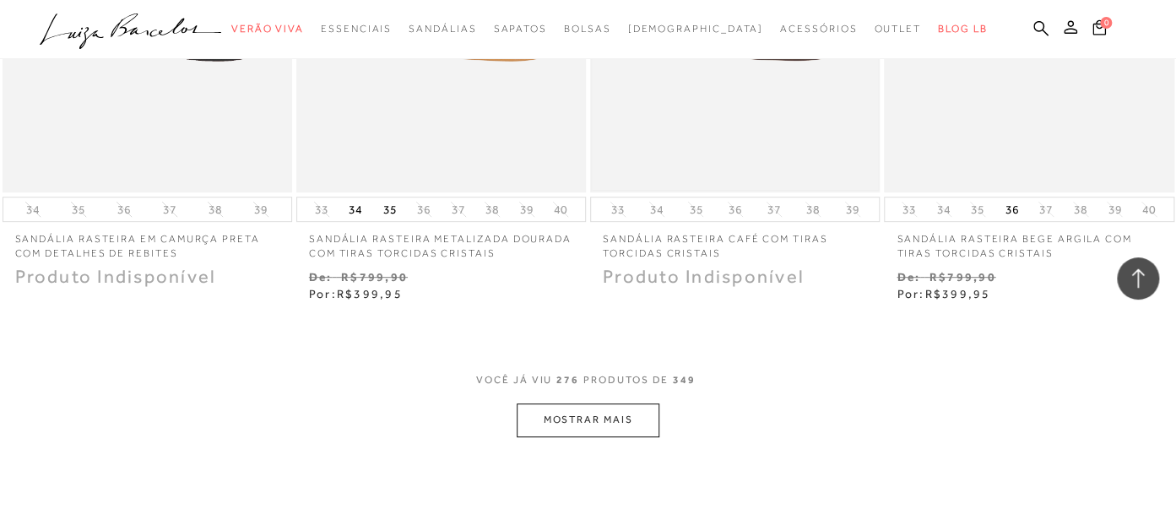
scroll to position [38639, 0]
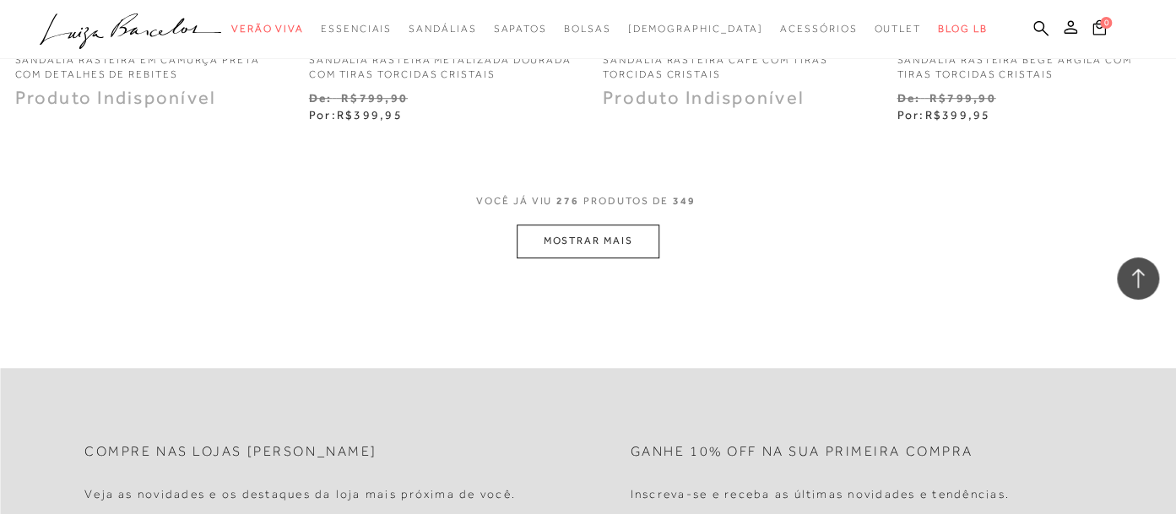
click at [537, 233] on button "MOSTRAR MAIS" at bounding box center [588, 241] width 142 height 33
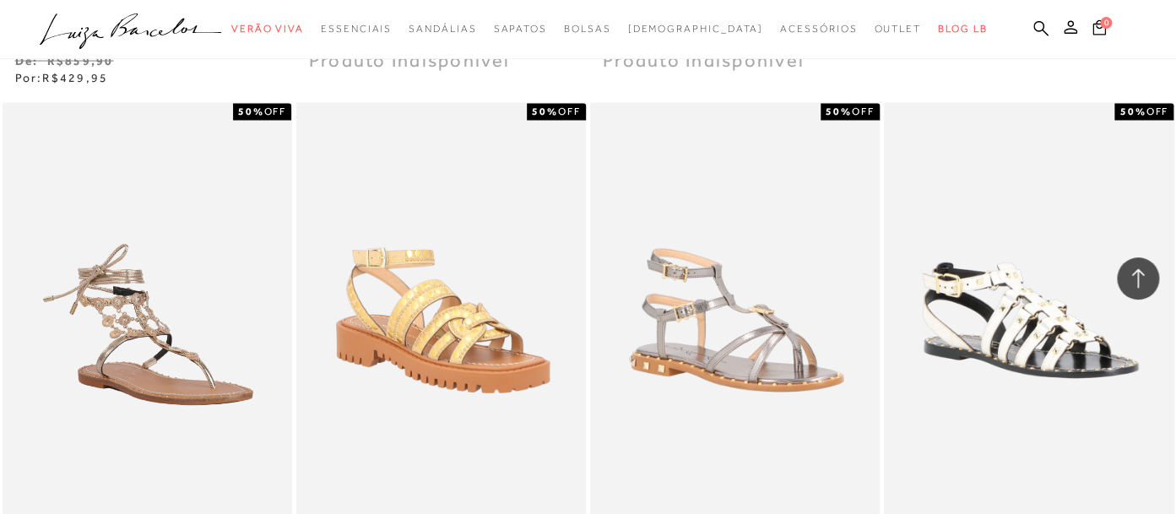
scroll to position [40158, 0]
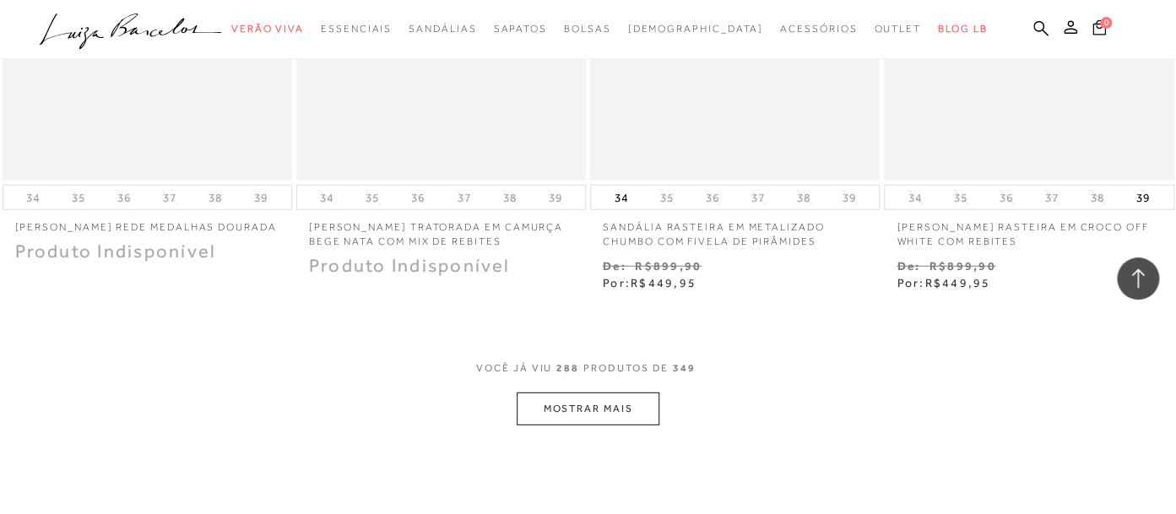
click at [641, 393] on button "MOSTRAR MAIS" at bounding box center [588, 409] width 142 height 33
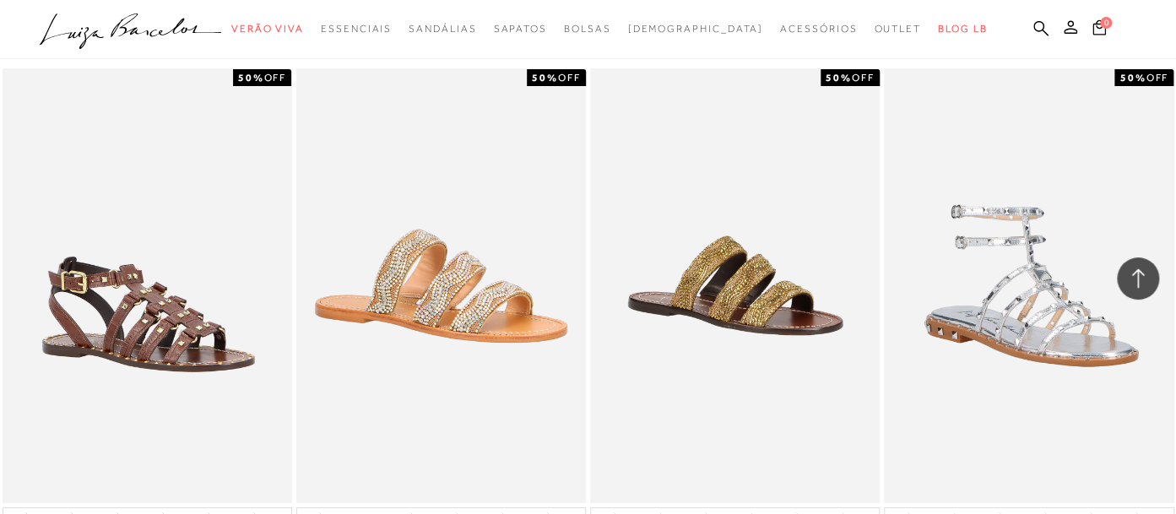
click at [1111, 270] on img at bounding box center [1028, 286] width 286 height 430
